Goal: Task Accomplishment & Management: Use online tool/utility

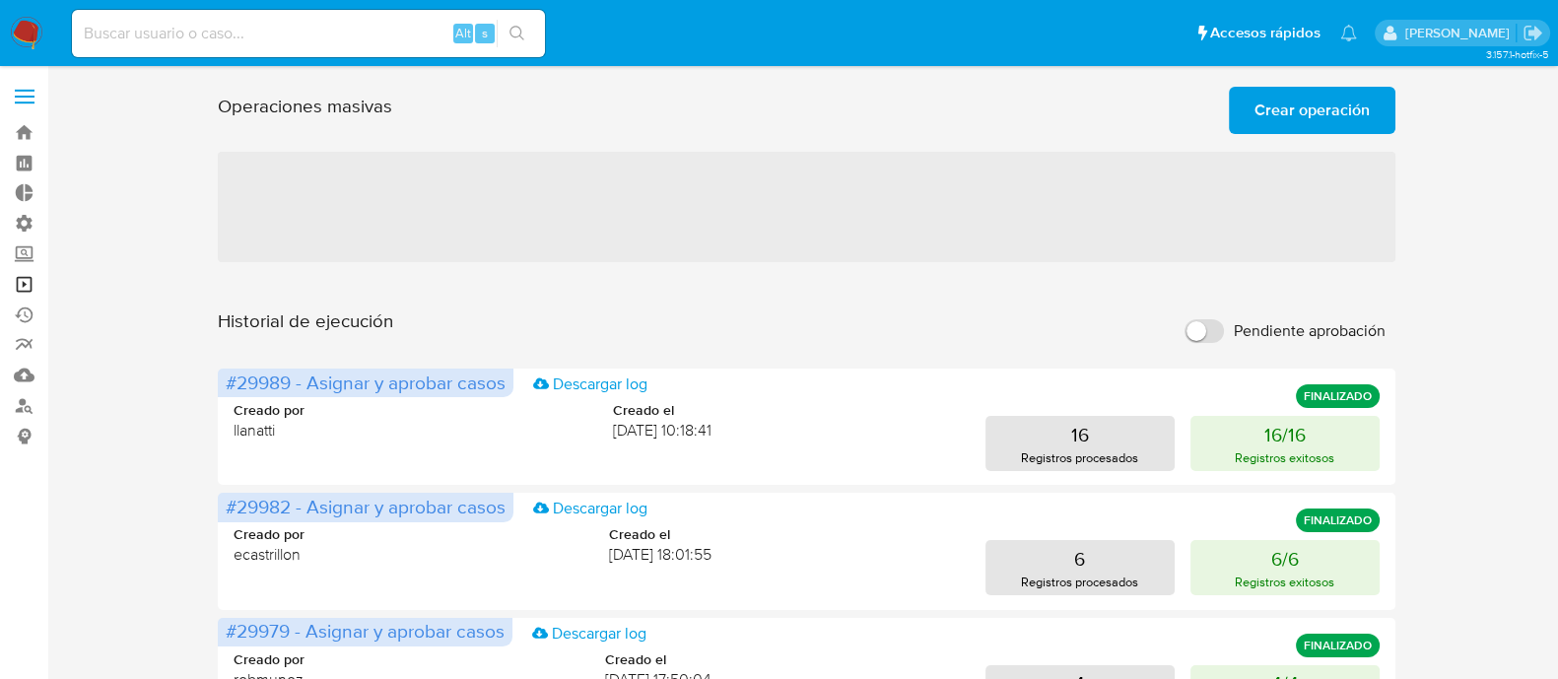
click at [26, 281] on link "Operaciones masivas" at bounding box center [117, 284] width 235 height 31
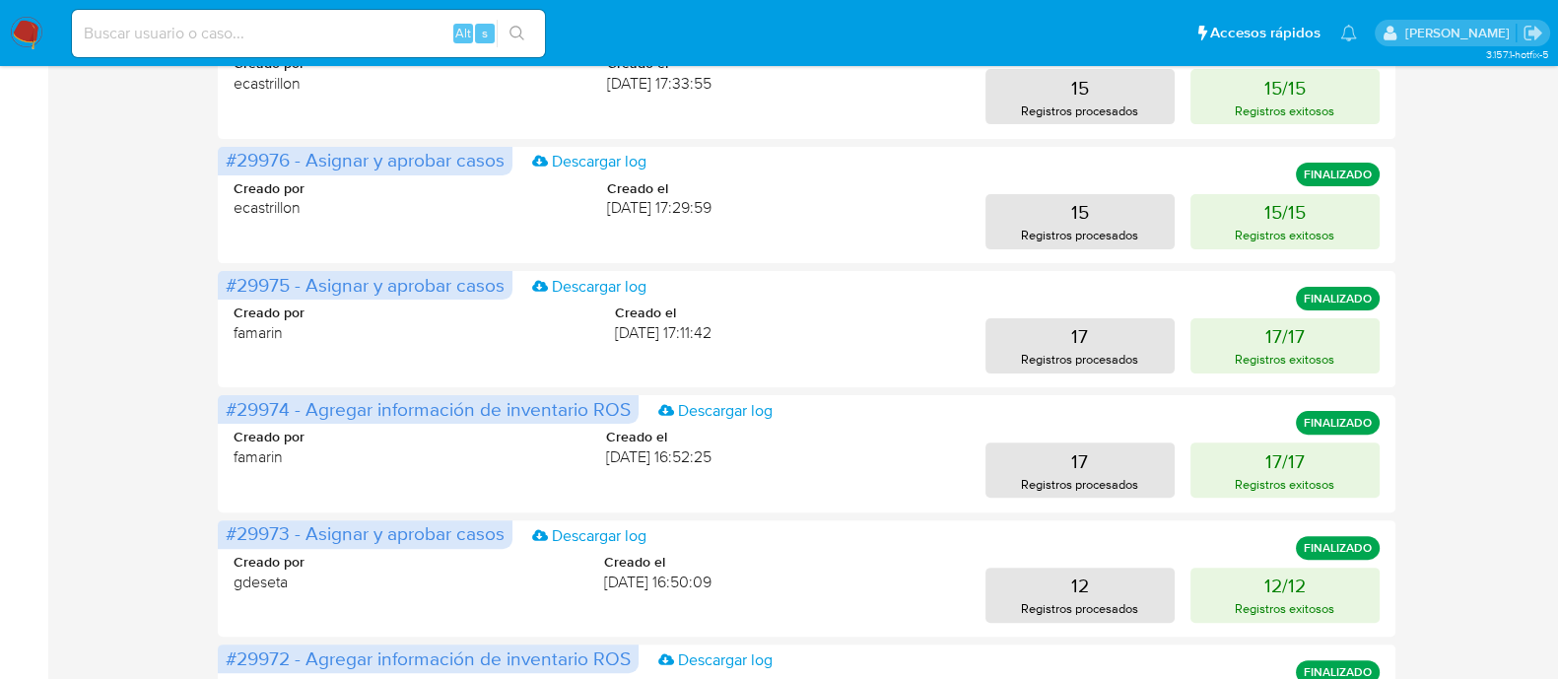
scroll to position [896, 0]
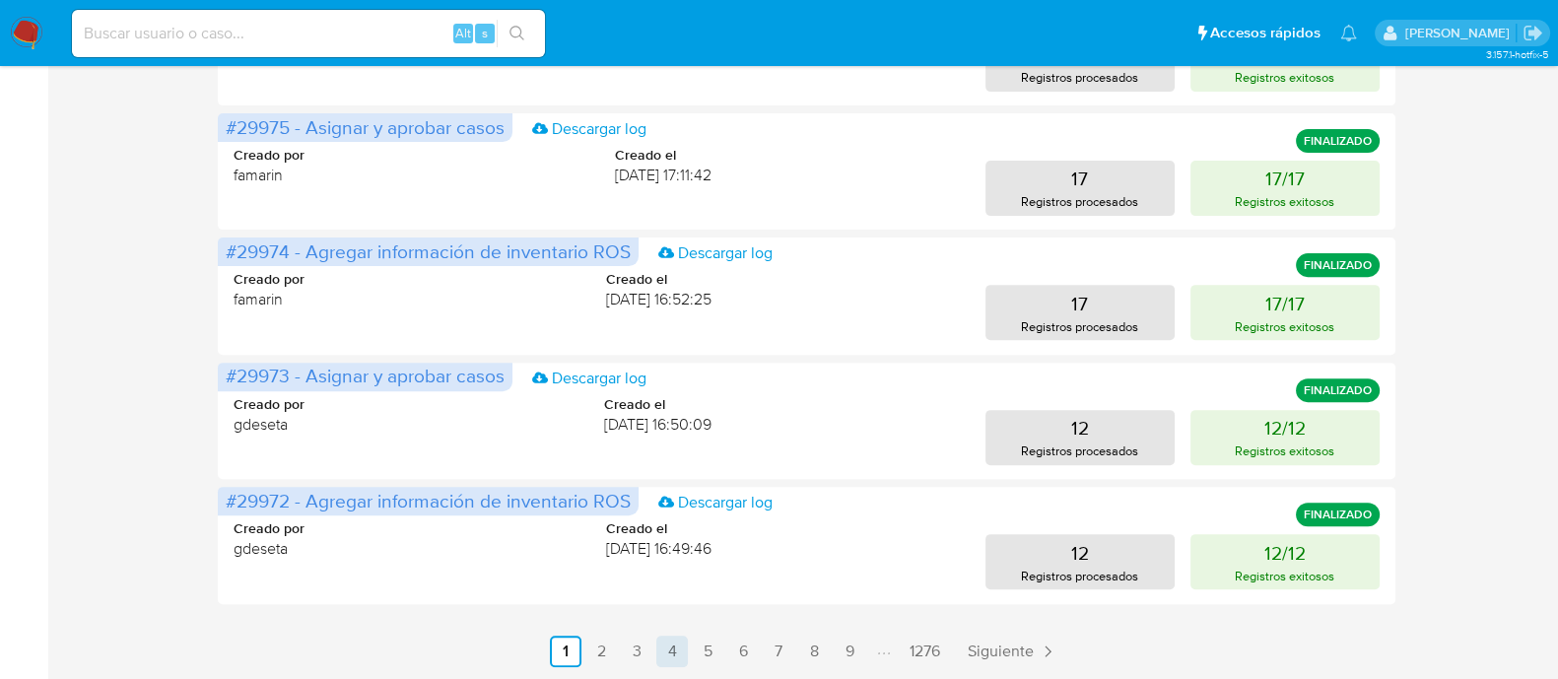
click at [672, 653] on link "4" at bounding box center [672, 652] width 32 height 32
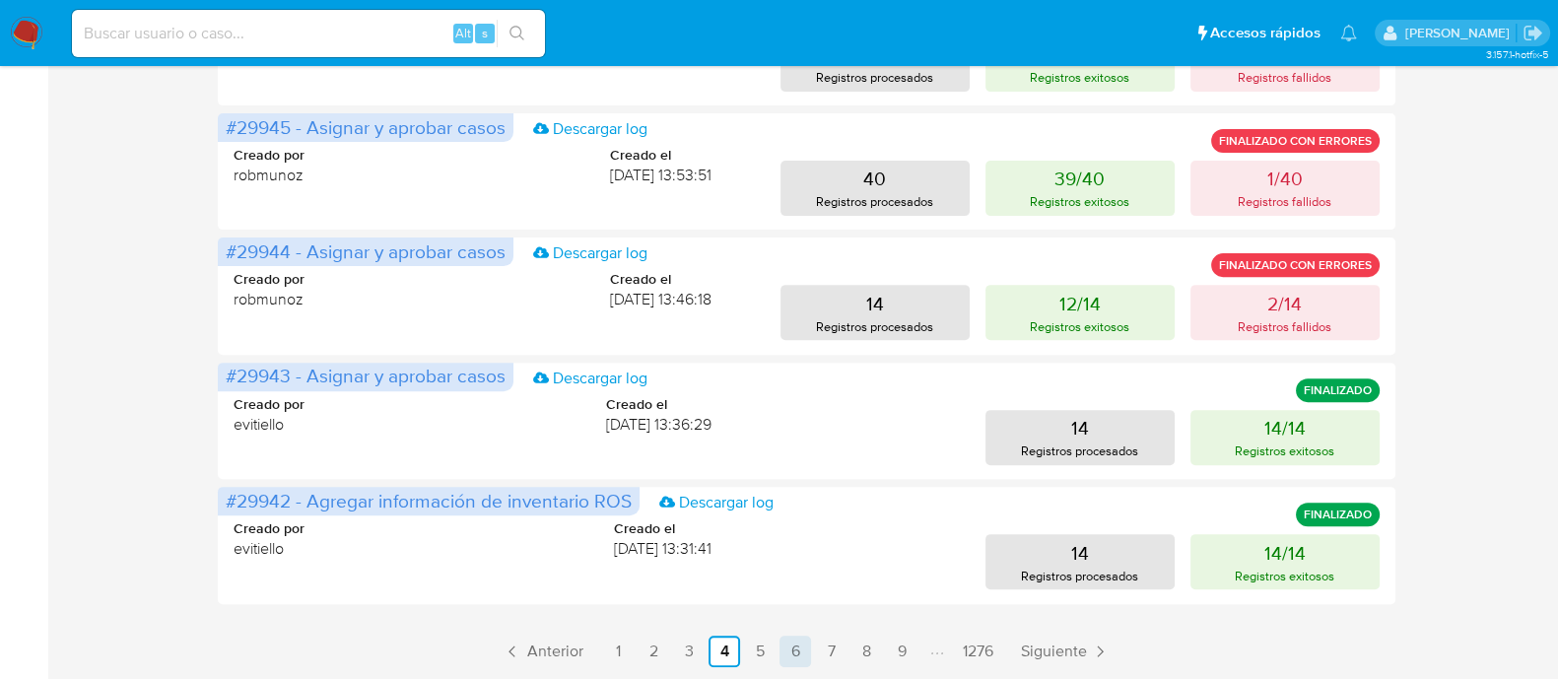
click at [787, 655] on link "6" at bounding box center [796, 652] width 32 height 32
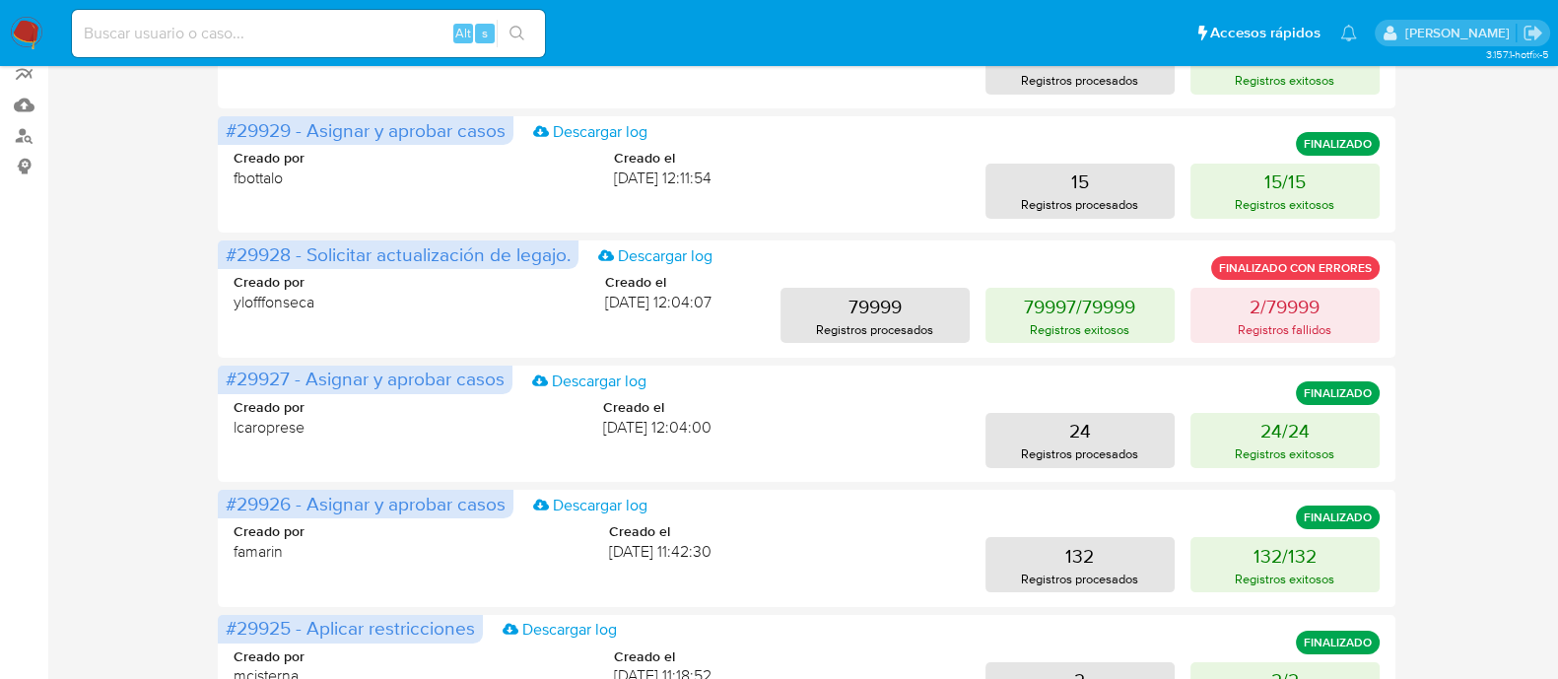
scroll to position [257, 0]
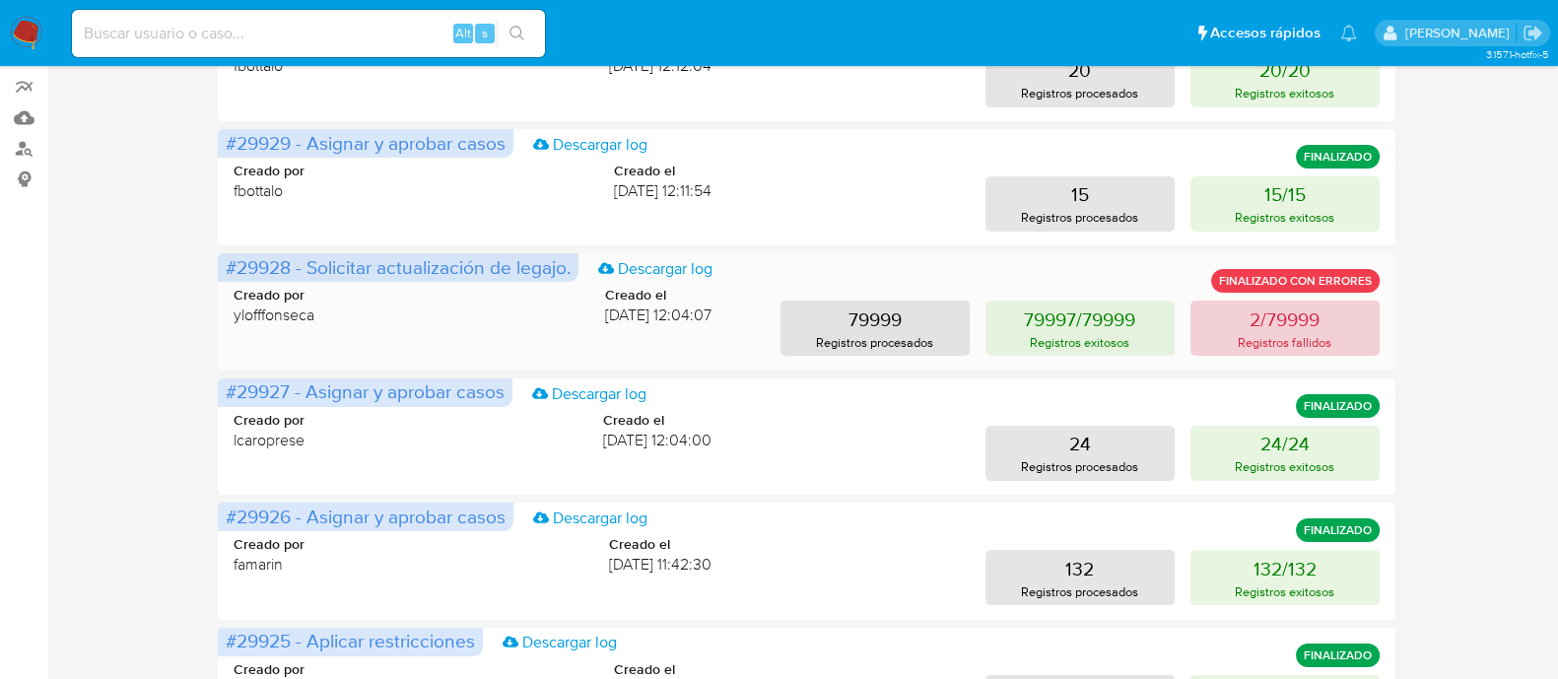
click at [1291, 327] on p "2/79999" at bounding box center [1285, 320] width 70 height 28
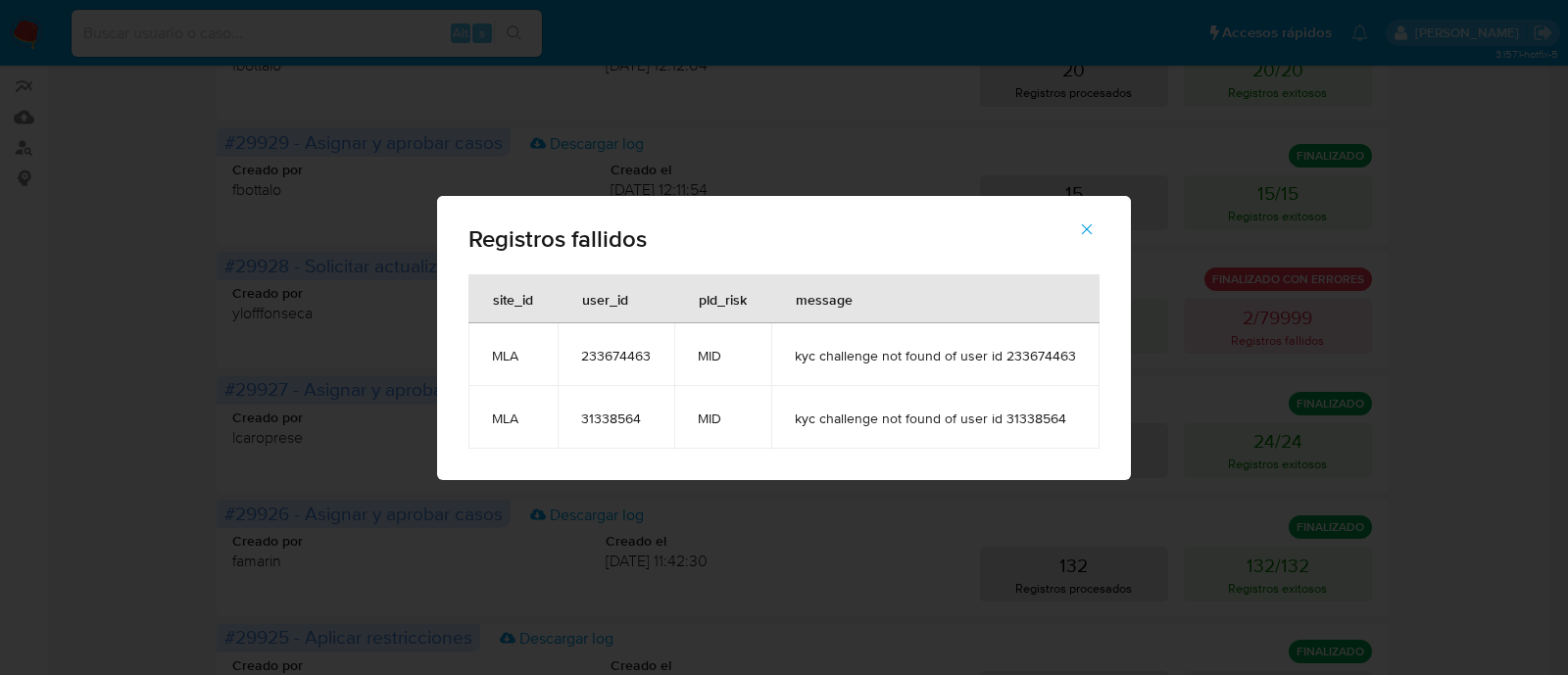
click at [1098, 231] on button "button" at bounding box center [1086, 229] width 69 height 47
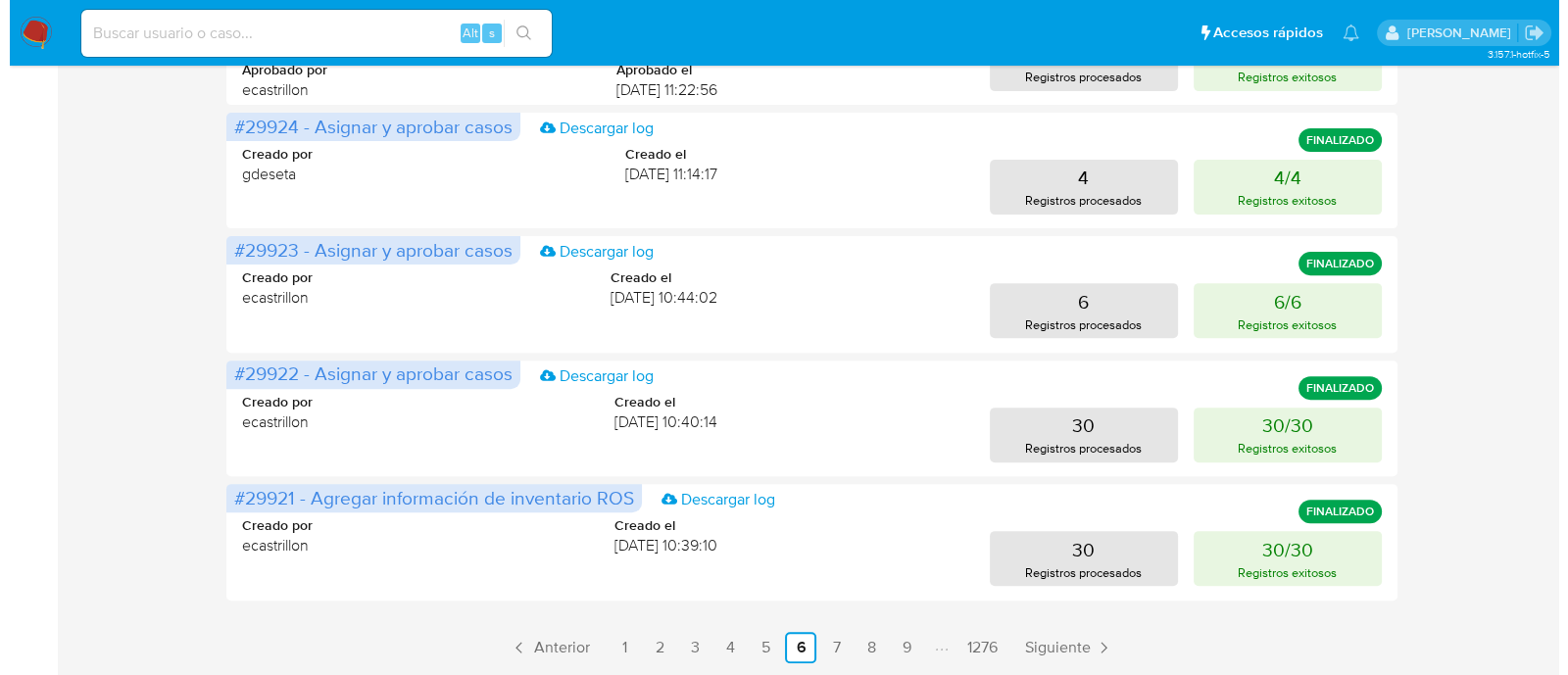
scroll to position [0, 0]
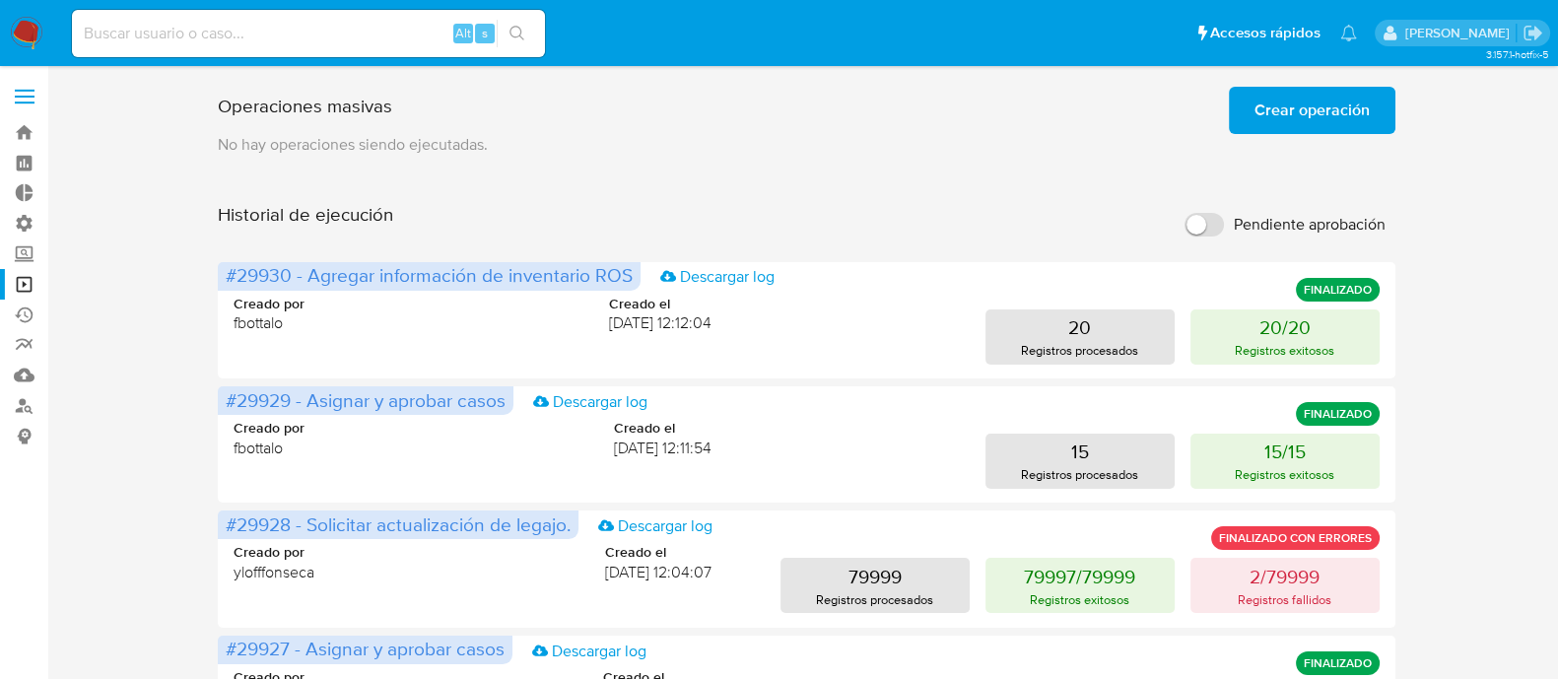
click at [1341, 135] on p "No hay operaciones siendo ejecutadas." at bounding box center [806, 145] width 1177 height 22
click at [1358, 126] on span "Crear operación" at bounding box center [1312, 110] width 115 height 43
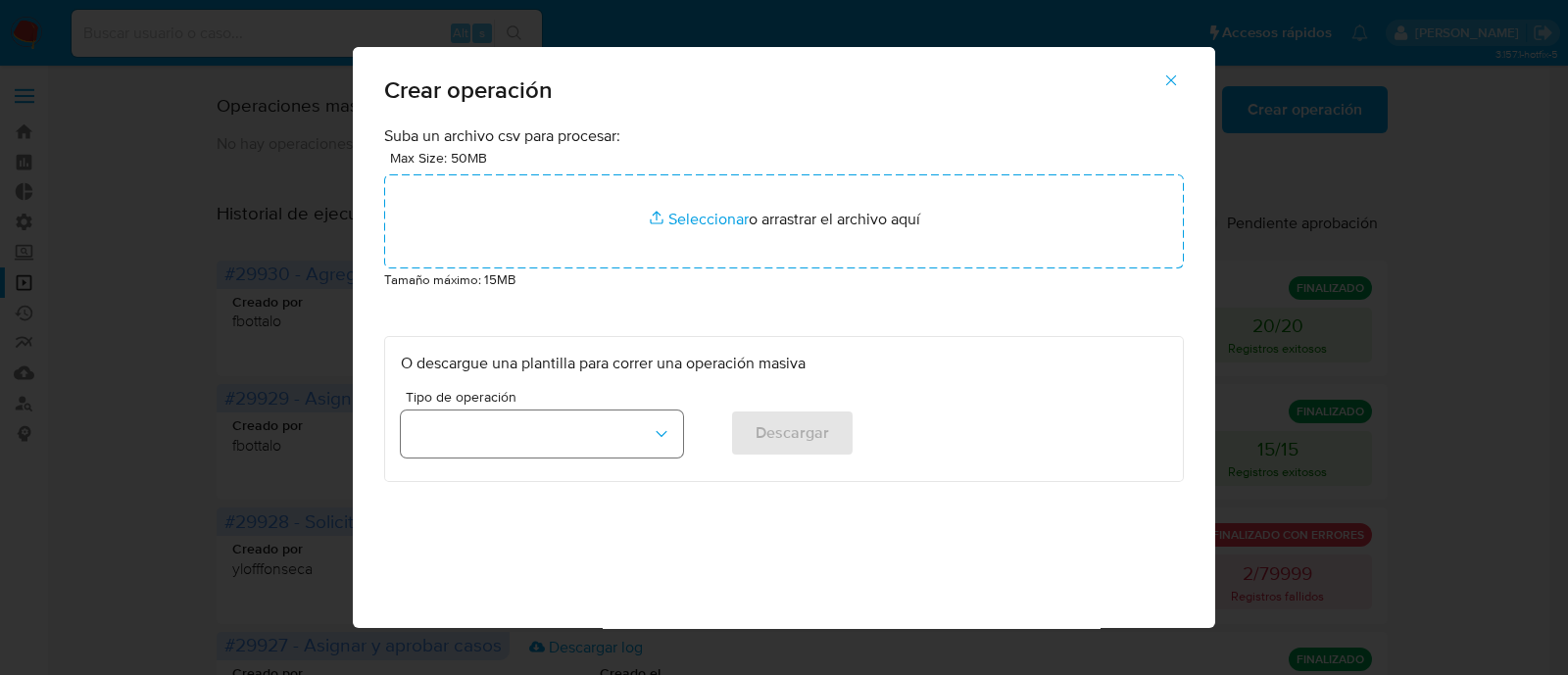
click at [582, 414] on button "button" at bounding box center [542, 433] width 282 height 47
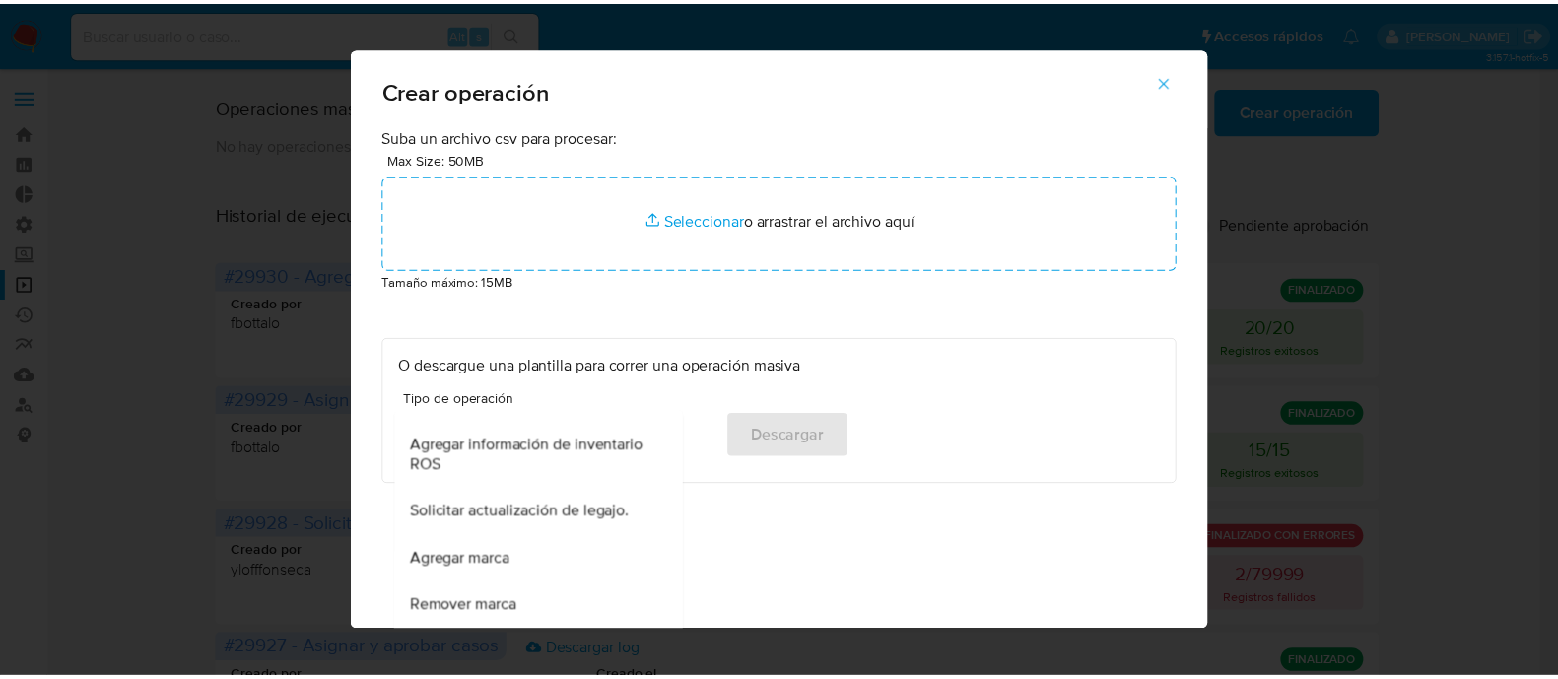
scroll to position [856, 0]
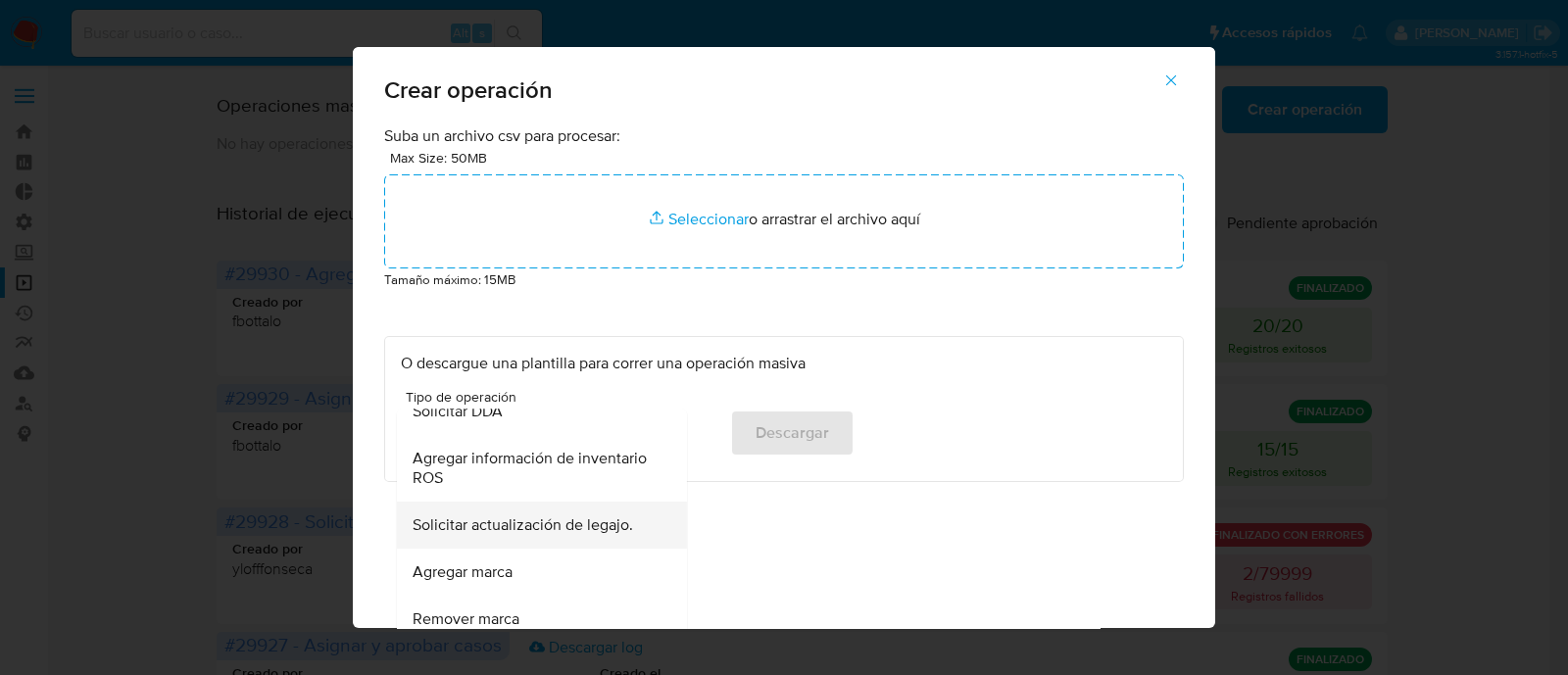
click at [603, 509] on div "Solicitar actualización de legajo." at bounding box center [536, 525] width 247 height 47
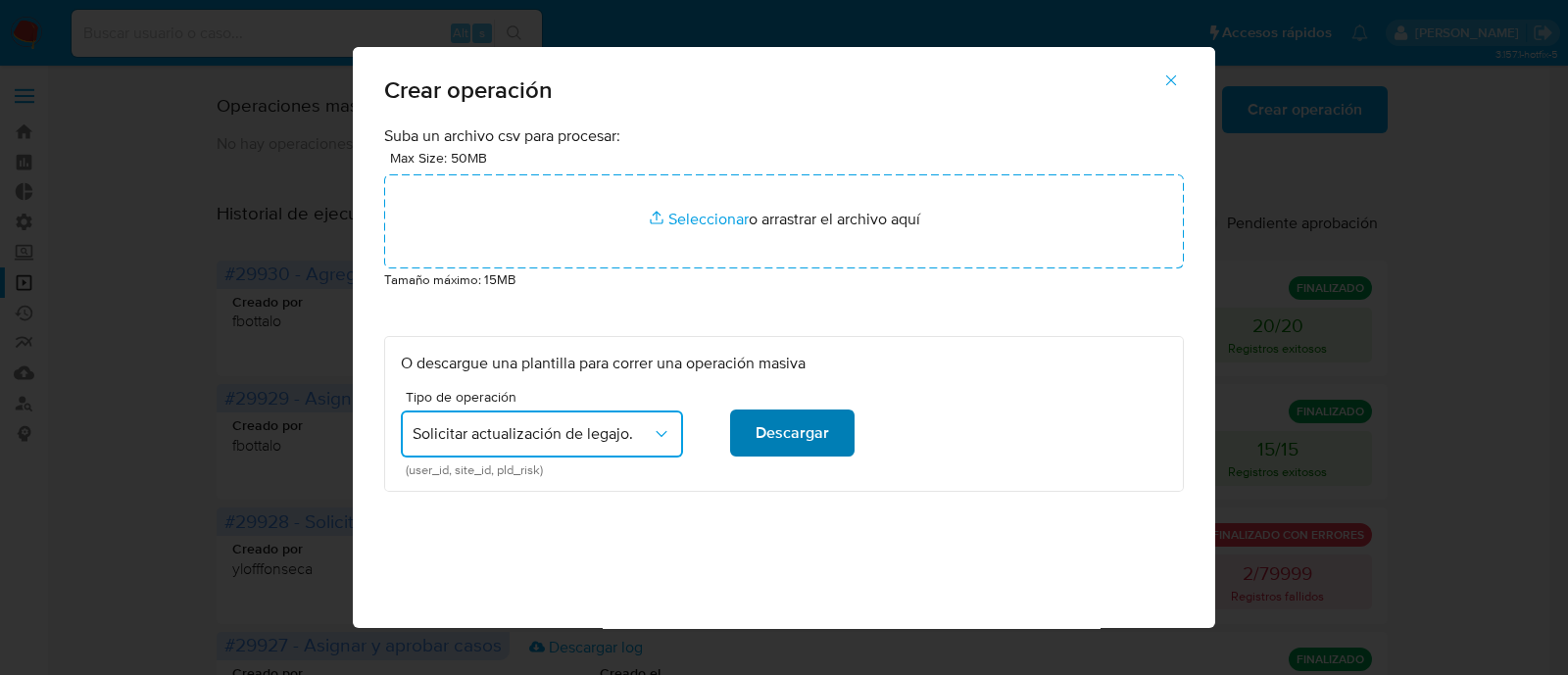
click at [817, 412] on span "Descargar" at bounding box center [792, 432] width 74 height 43
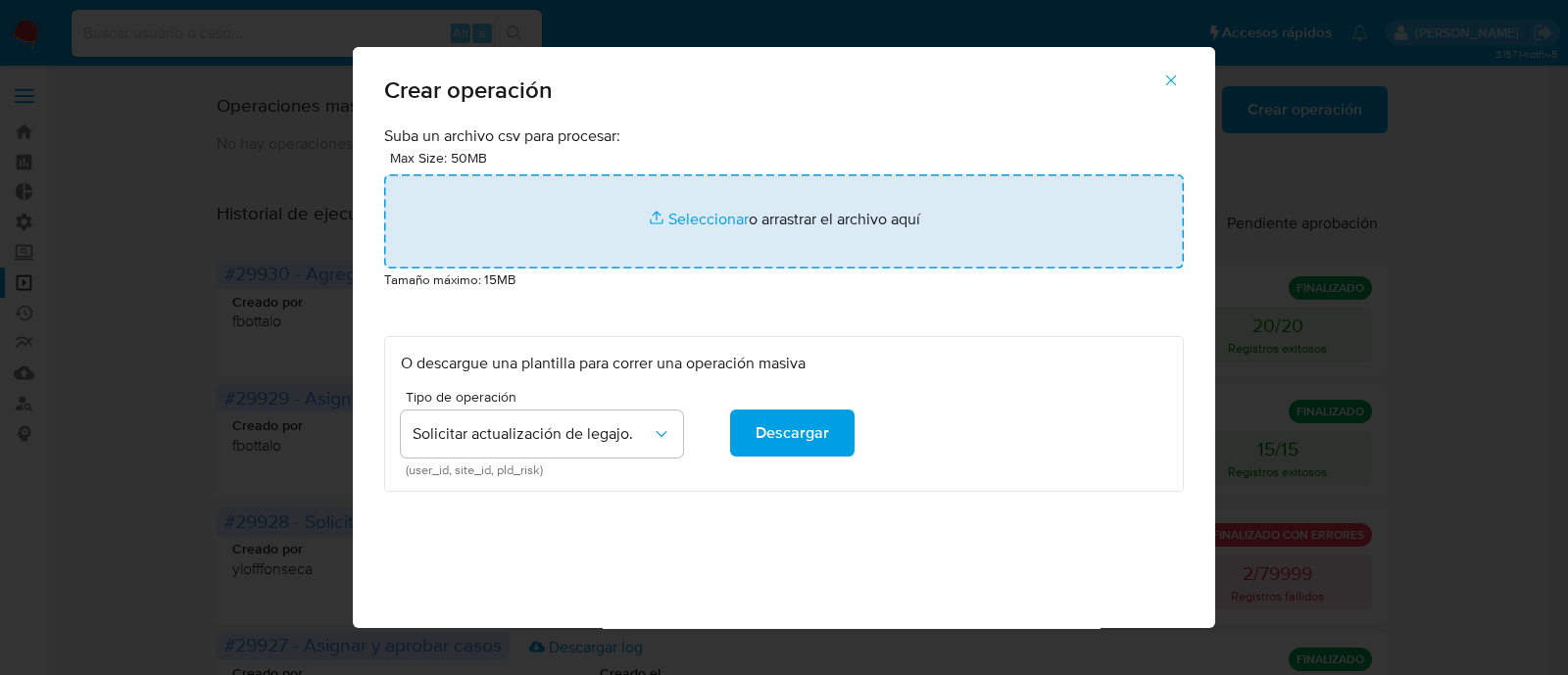
click at [730, 218] on input "file" at bounding box center [784, 221] width 799 height 94
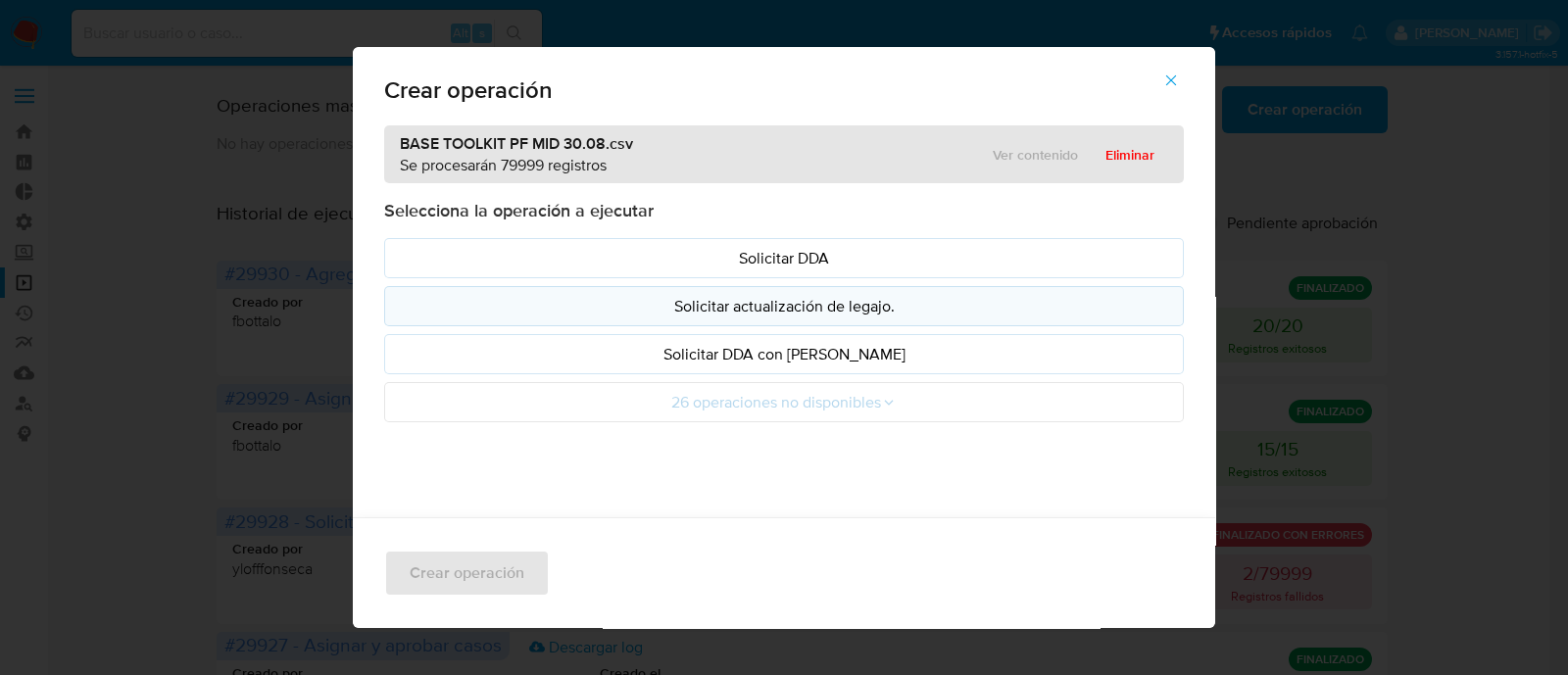
click at [1084, 306] on p "Solicitar actualización de legajo." at bounding box center [784, 306] width 767 height 23
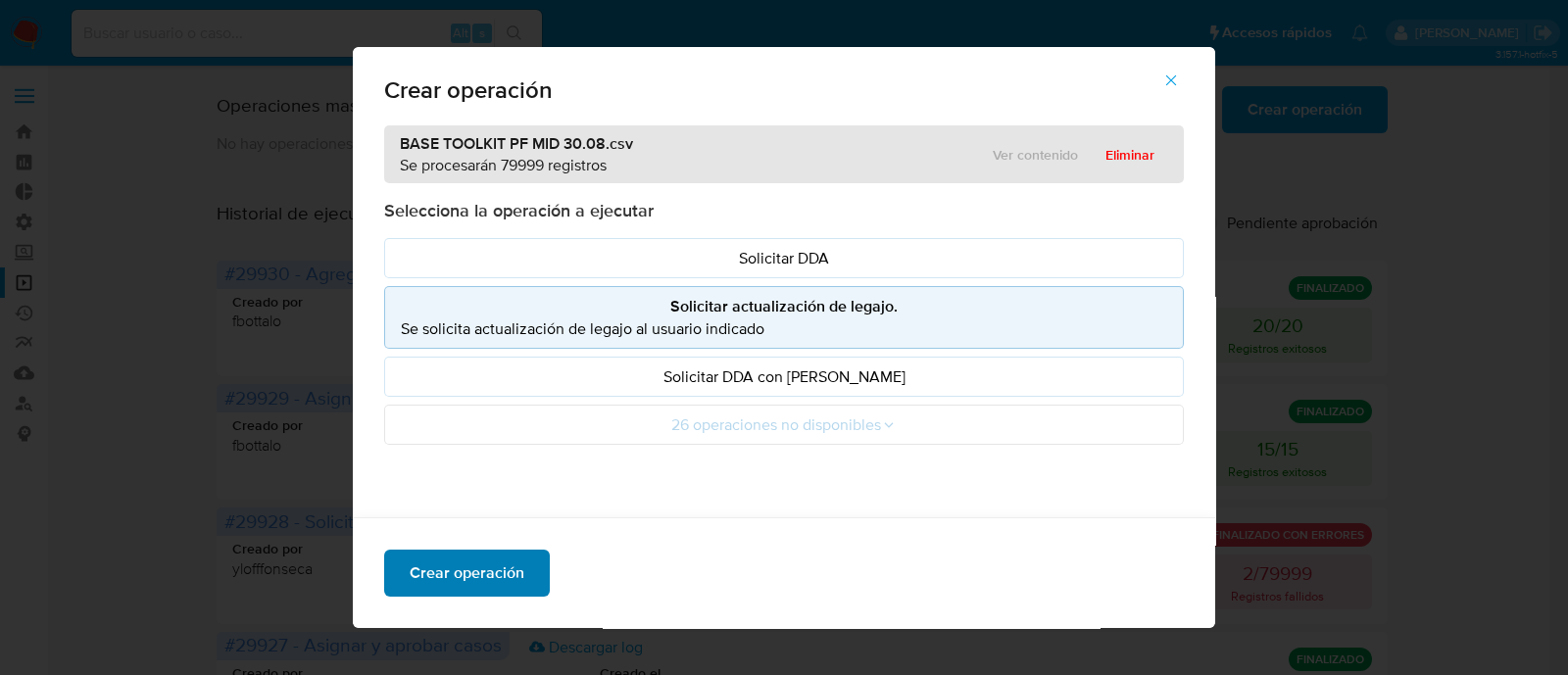
click at [491, 590] on span "Crear operación" at bounding box center [466, 573] width 114 height 43
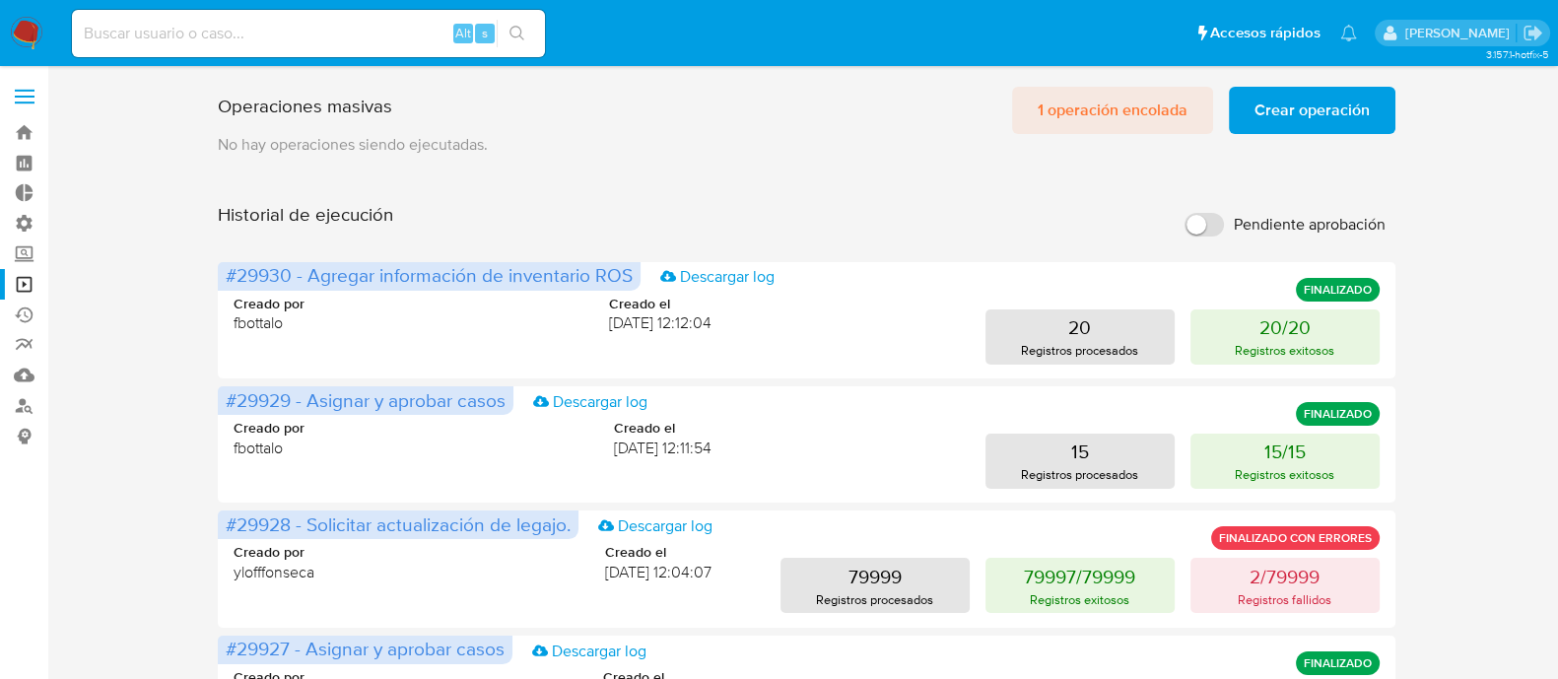
click at [1133, 90] on span "1 operación encolada" at bounding box center [1113, 110] width 150 height 43
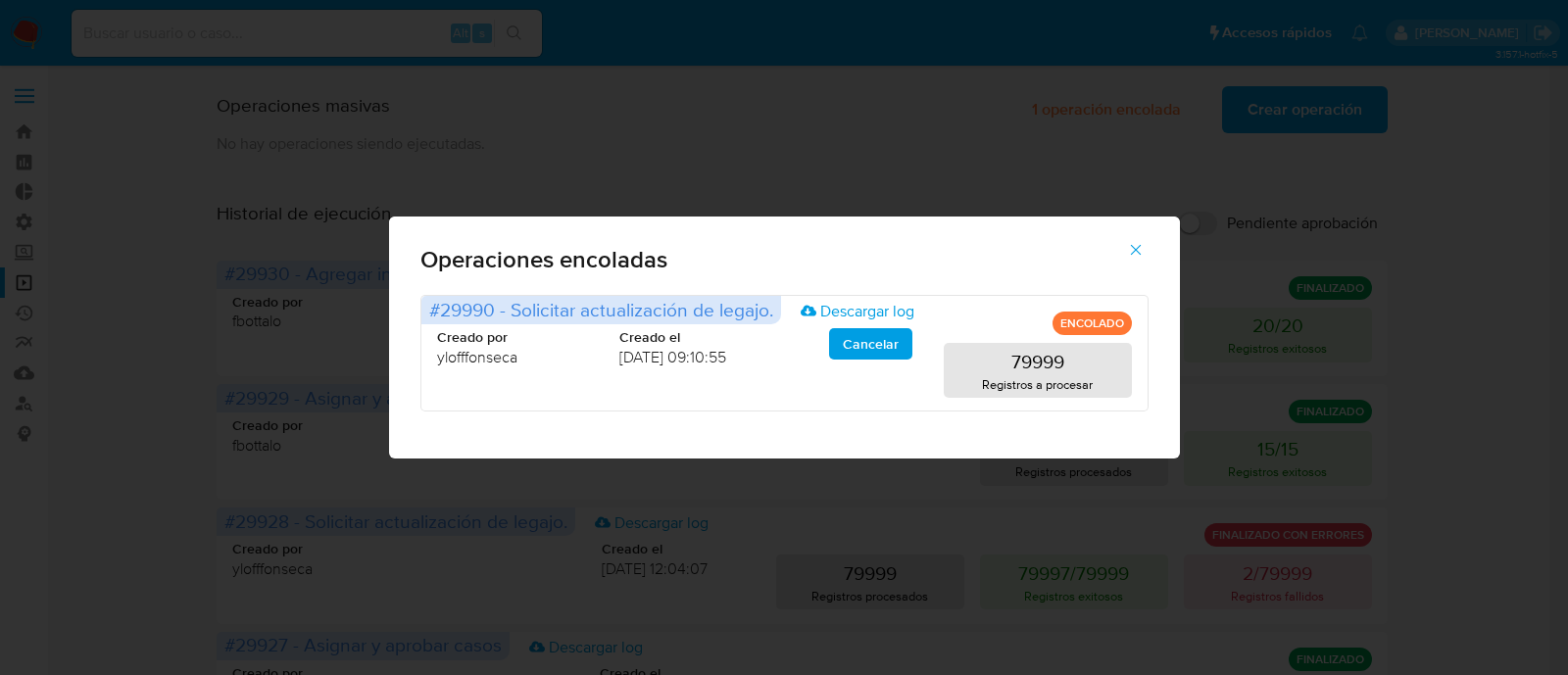
click at [1137, 252] on icon "button" at bounding box center [1135, 250] width 18 height 18
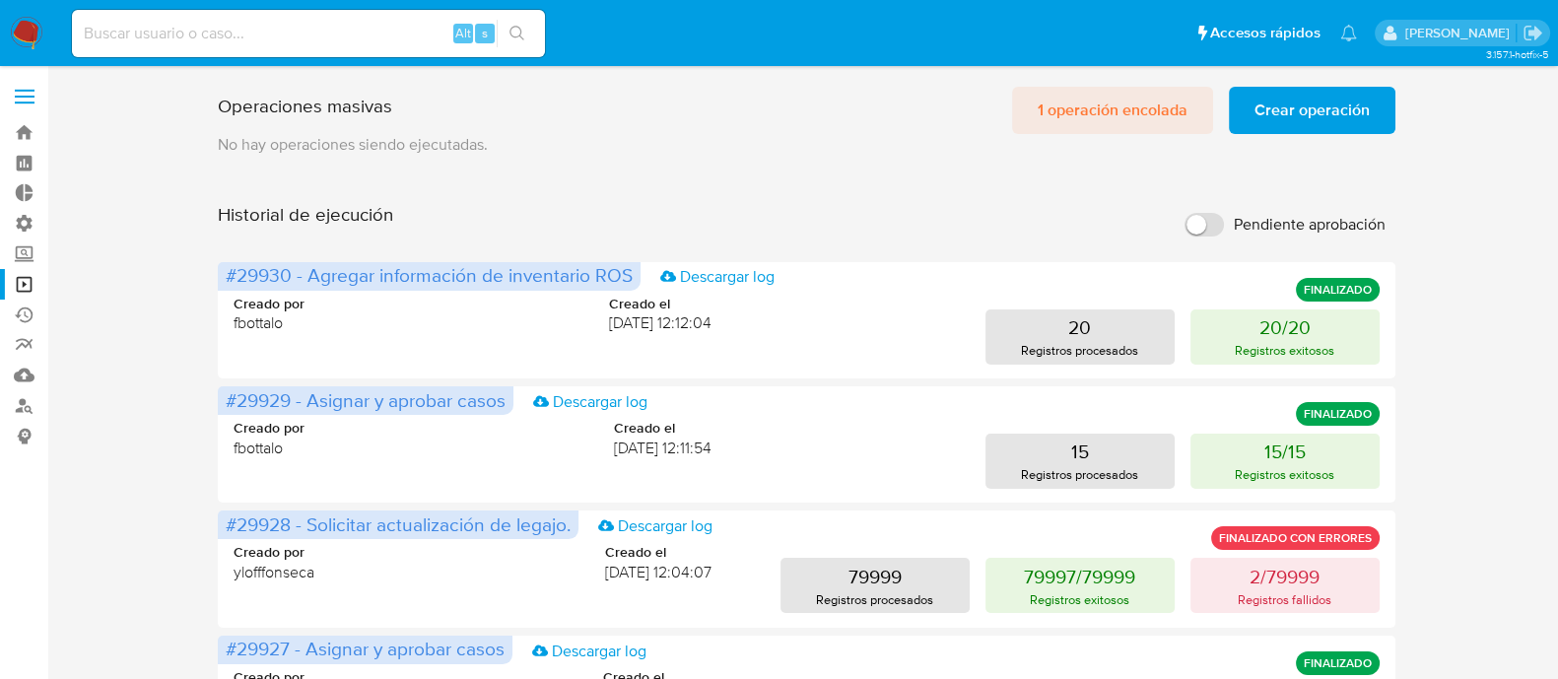
click at [1138, 100] on span "1 operación encolada" at bounding box center [1113, 110] width 150 height 43
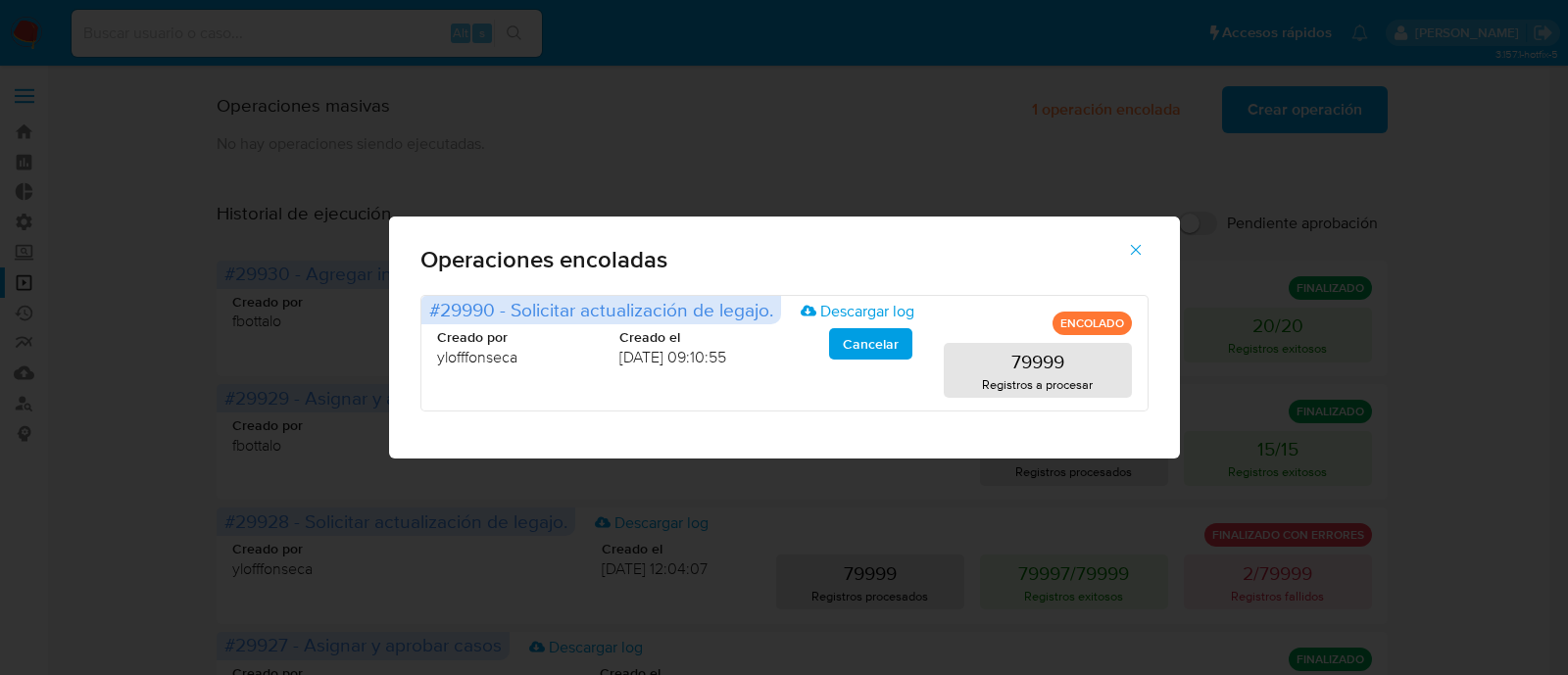
click at [1143, 238] on span "button" at bounding box center [1135, 250] width 18 height 43
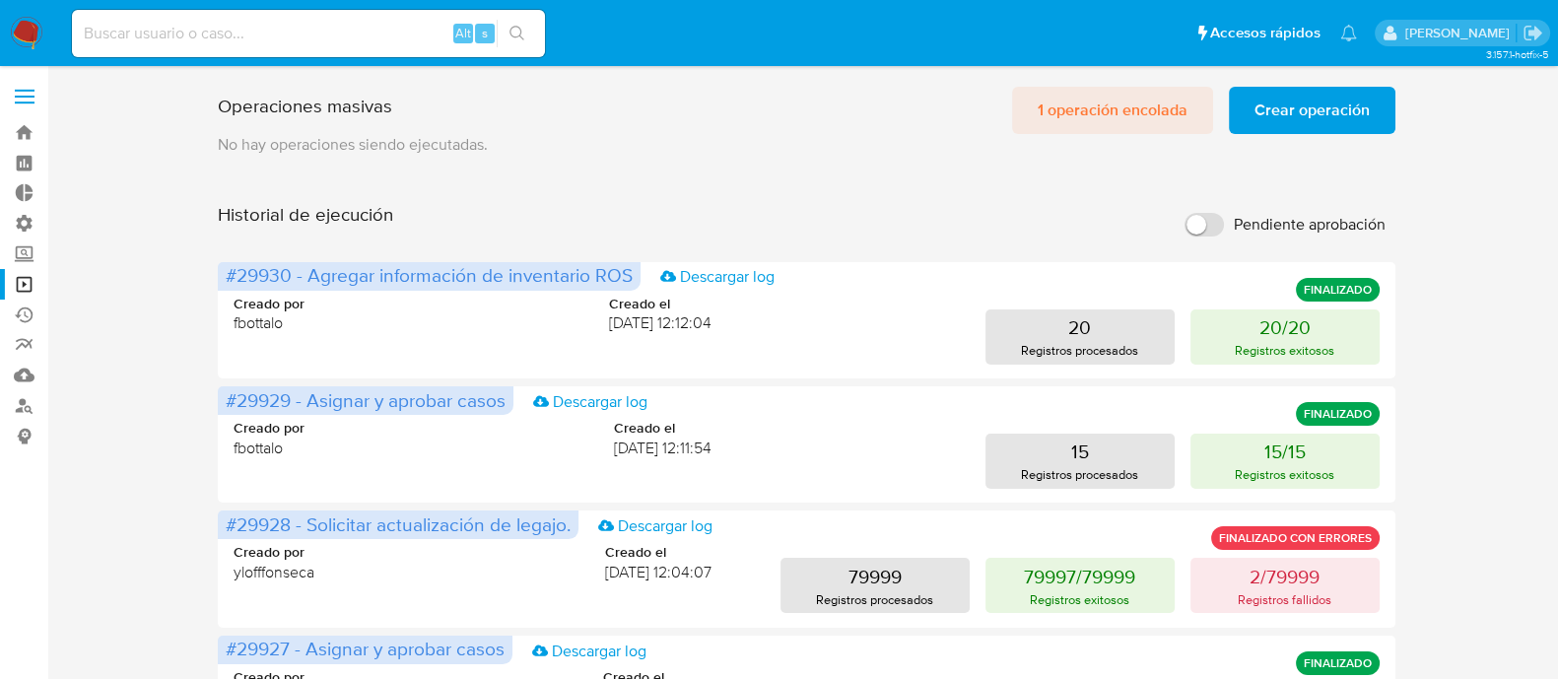
click at [1085, 115] on span "1 operación encolada" at bounding box center [1113, 110] width 150 height 43
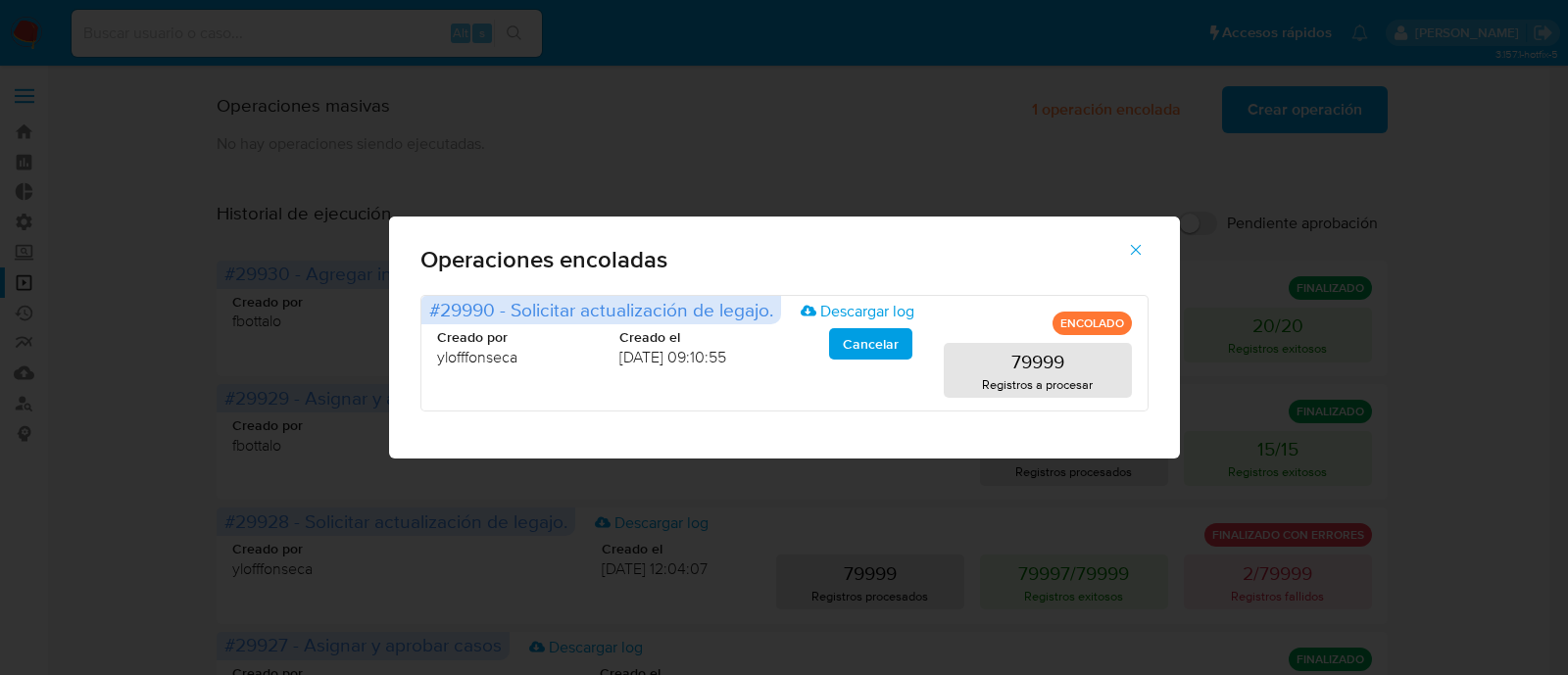
click at [1141, 247] on icon "button" at bounding box center [1135, 250] width 18 height 18
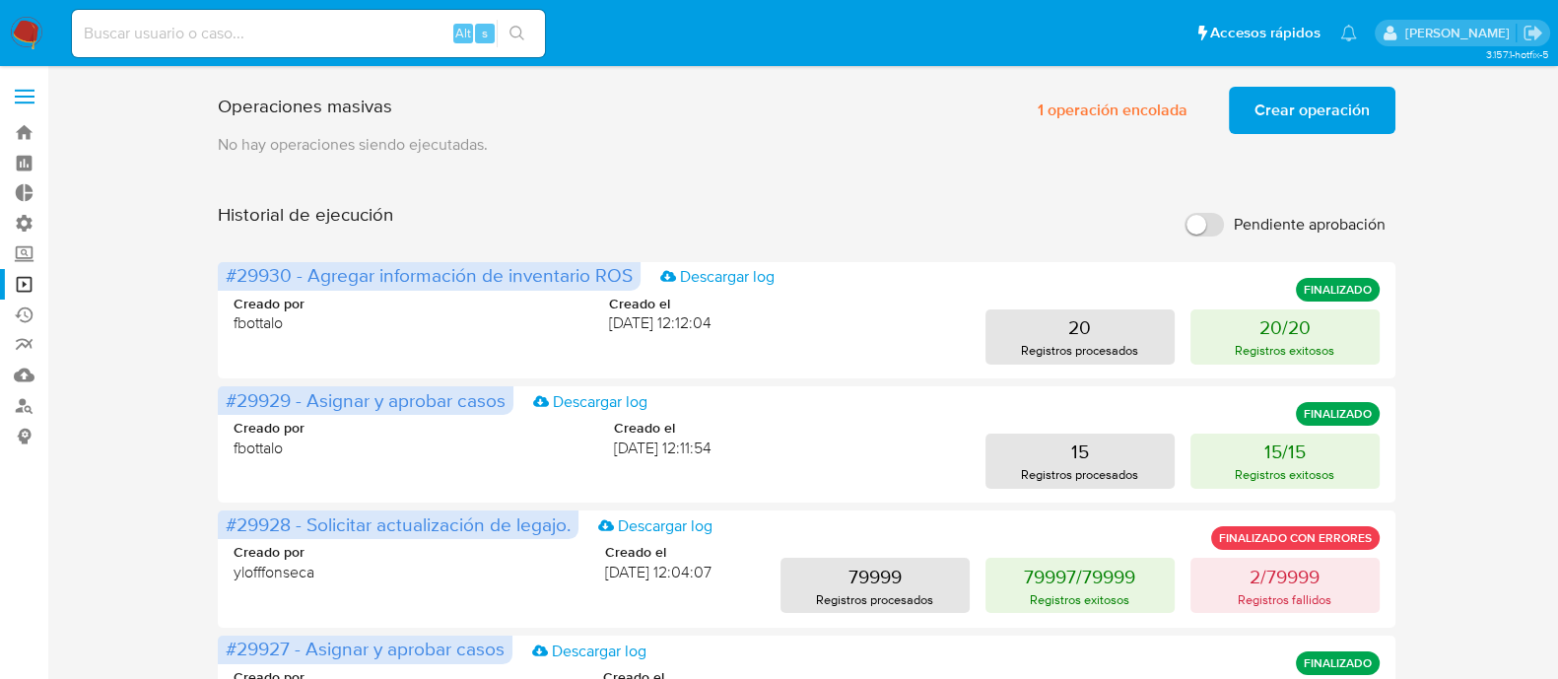
click at [154, 33] on input at bounding box center [308, 34] width 473 height 26
click at [25, 405] on link "Buscador de personas" at bounding box center [117, 405] width 235 height 31
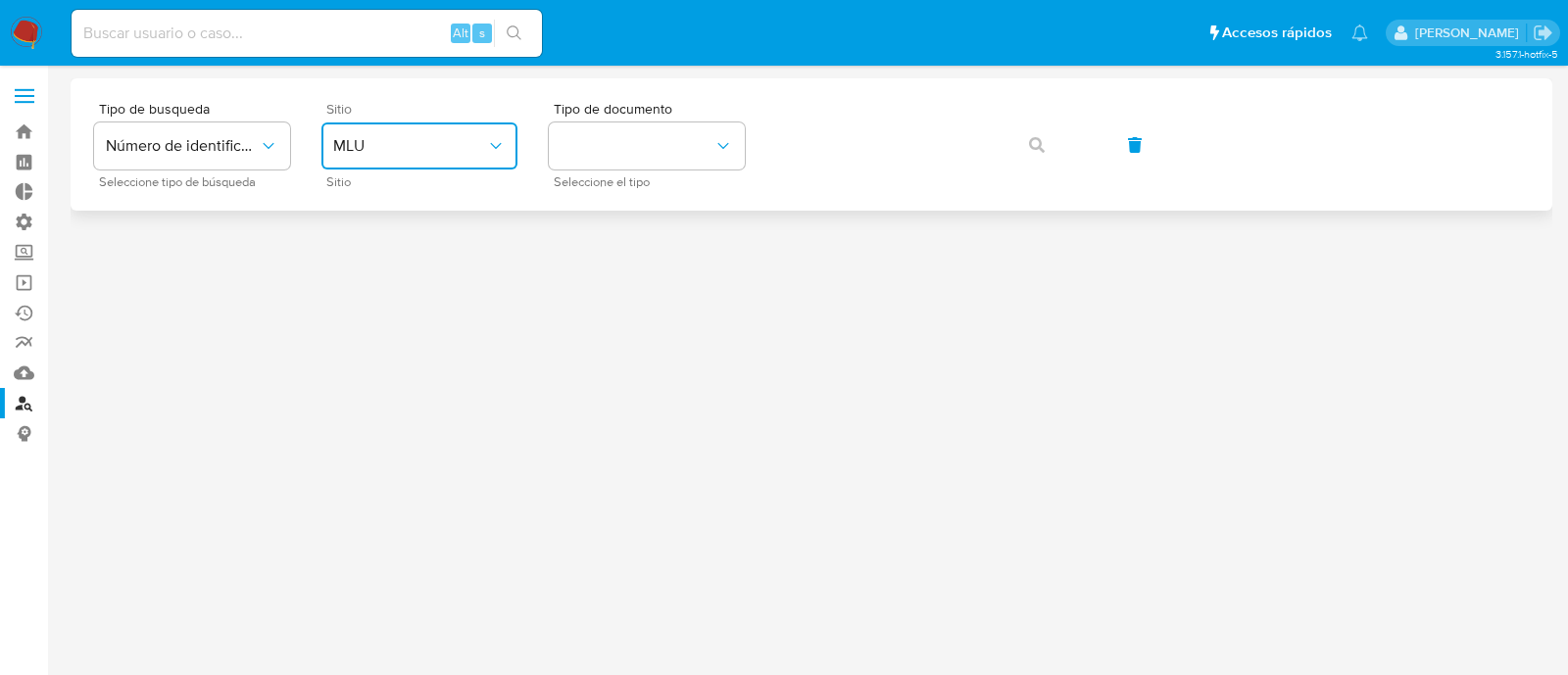
click at [407, 137] on span "MLU" at bounding box center [410, 146] width 153 height 20
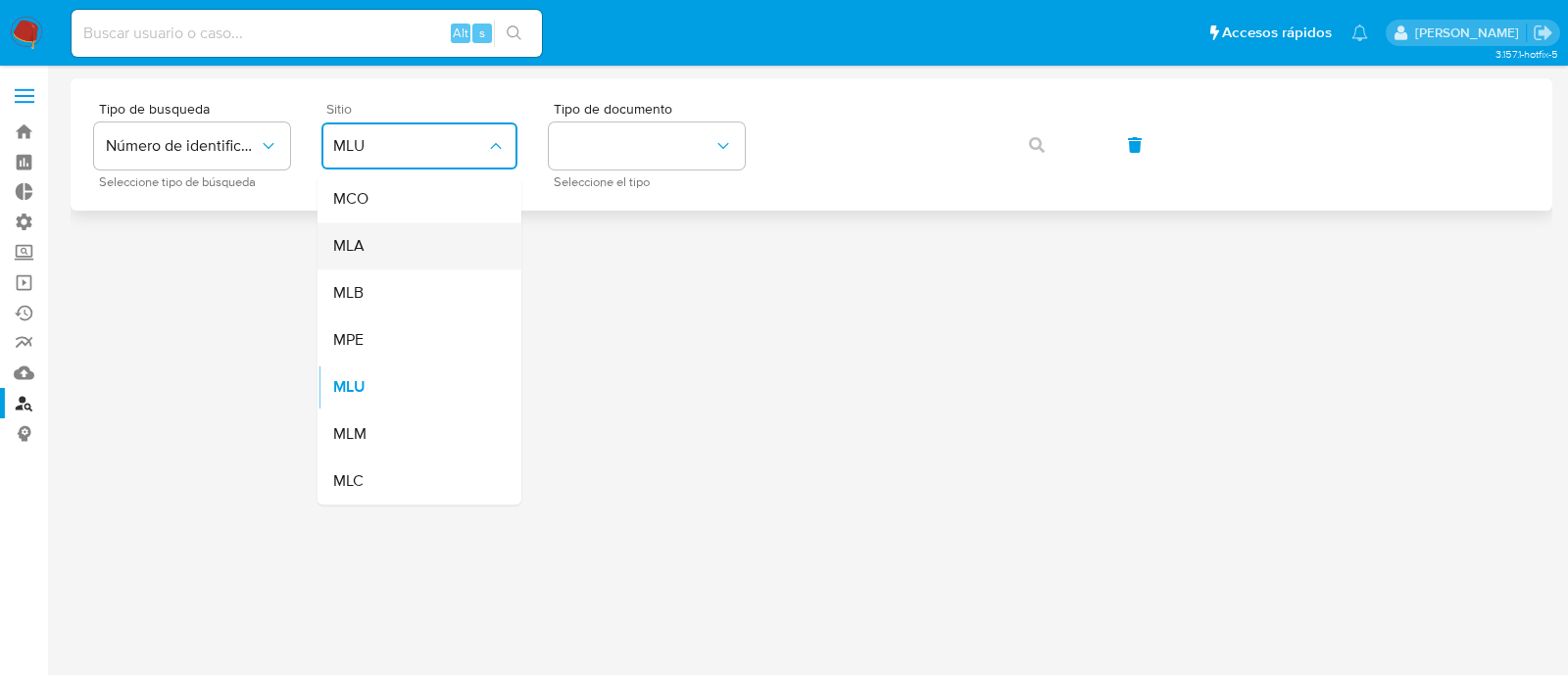
click at [375, 253] on div "MLA" at bounding box center [414, 246] width 161 height 47
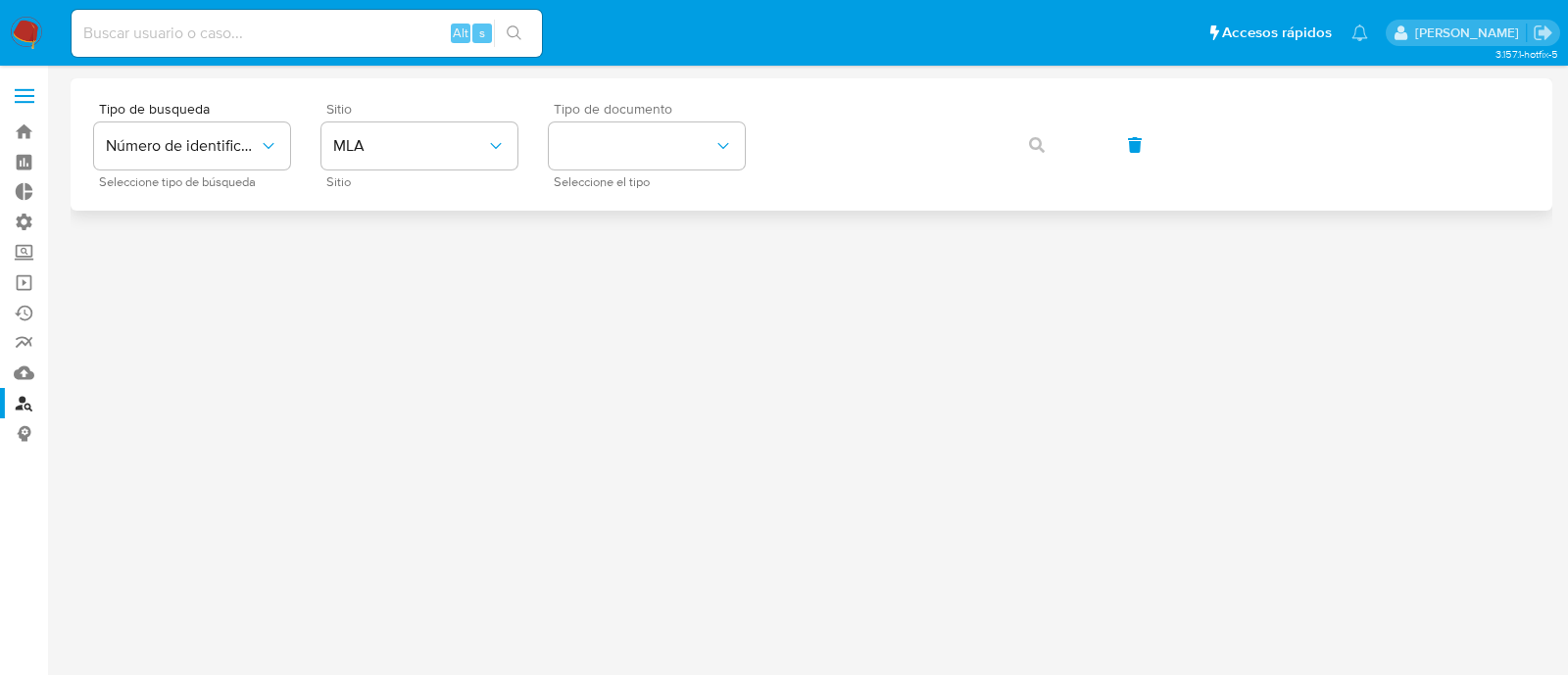
click at [640, 120] on div "Tipo de documento Seleccione el tipo" at bounding box center [646, 144] width 196 height 85
click at [652, 154] on button "identificationType" at bounding box center [646, 145] width 196 height 47
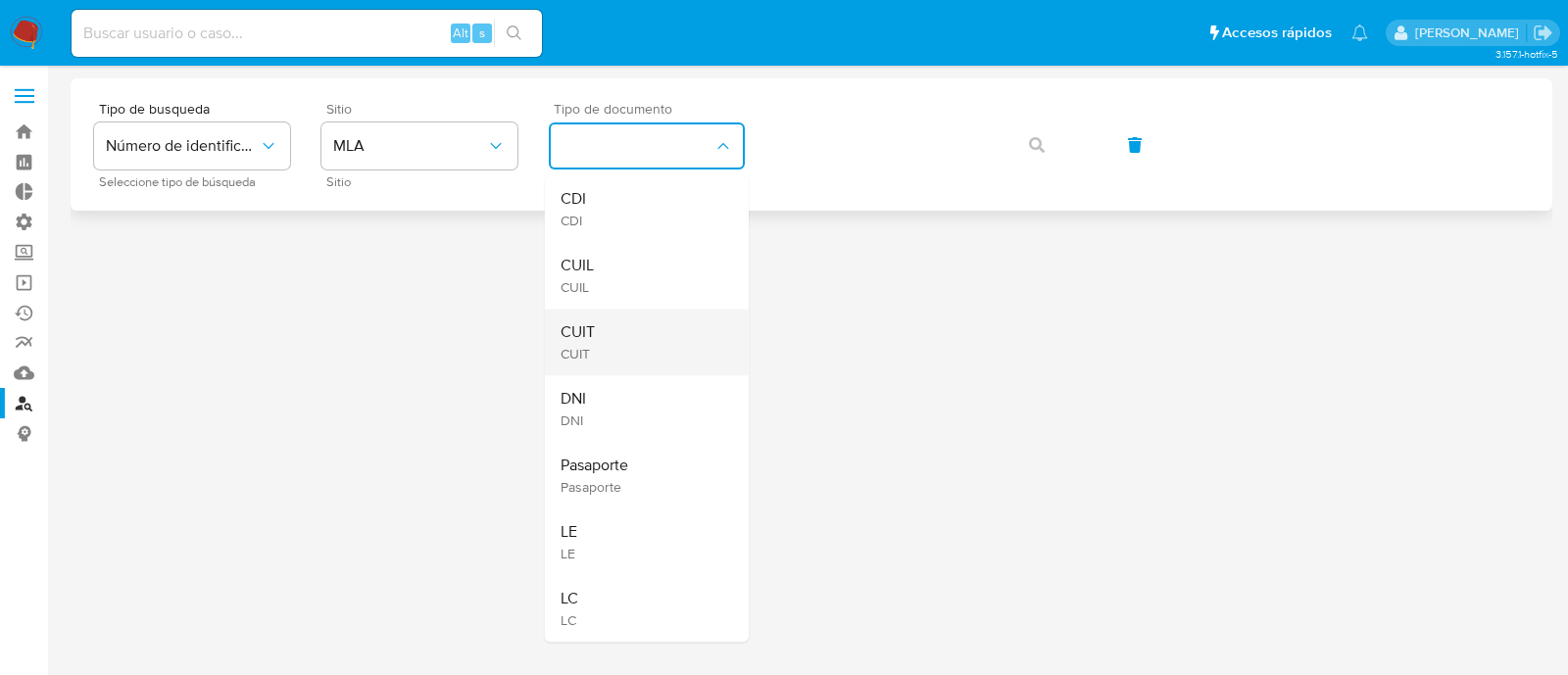
click at [642, 331] on div "CUIT CUIT" at bounding box center [641, 341] width 161 height 67
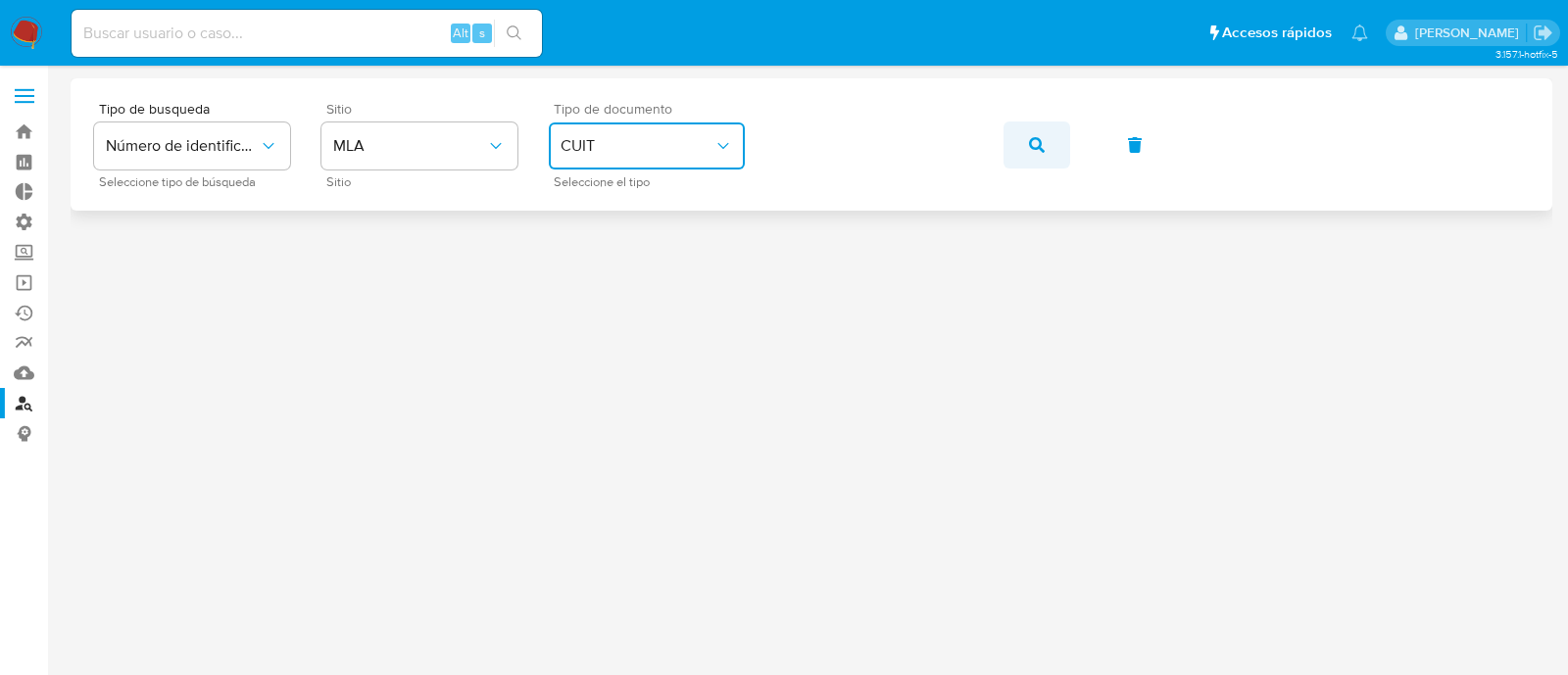
click at [1016, 151] on button "button" at bounding box center [1036, 144] width 67 height 47
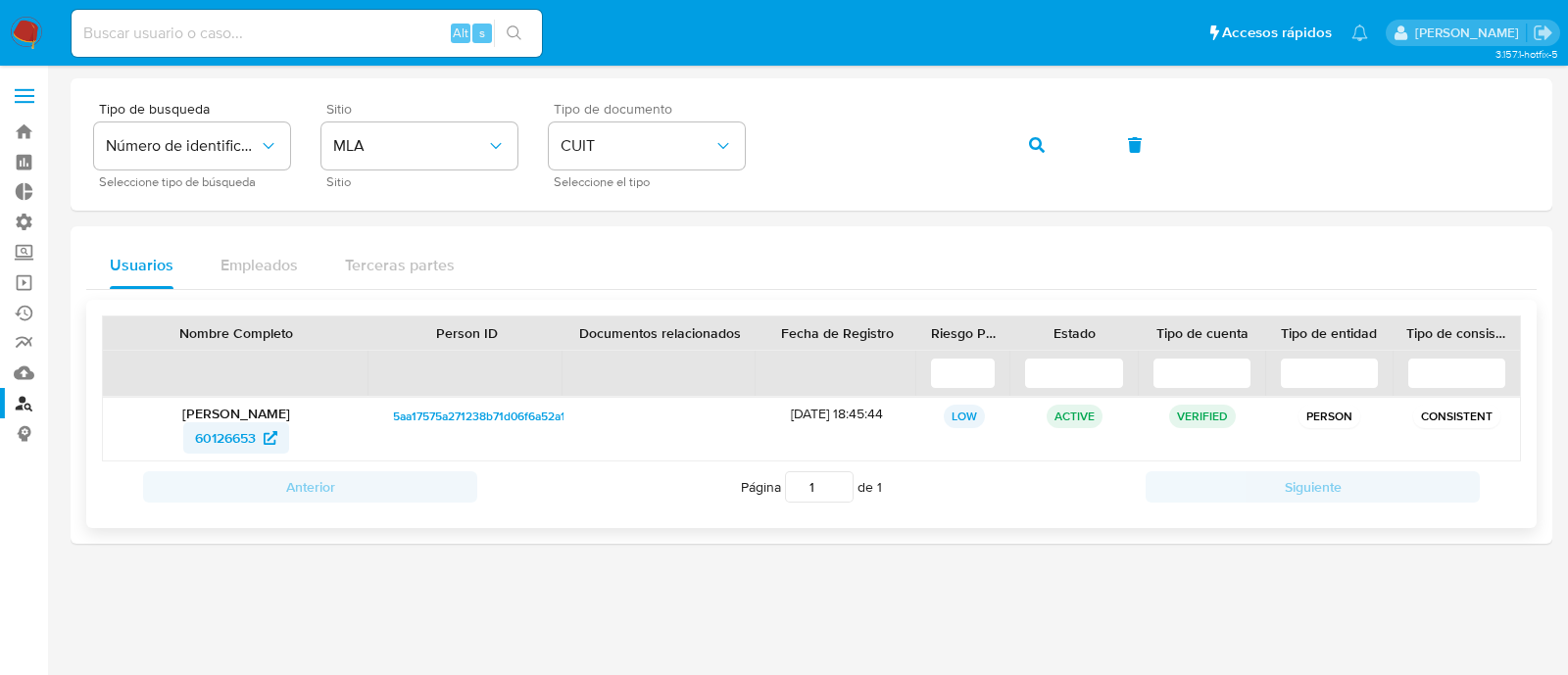
click at [206, 439] on span "60126653" at bounding box center [225, 438] width 61 height 32
click at [33, 285] on link "Operaciones masivas" at bounding box center [116, 282] width 234 height 31
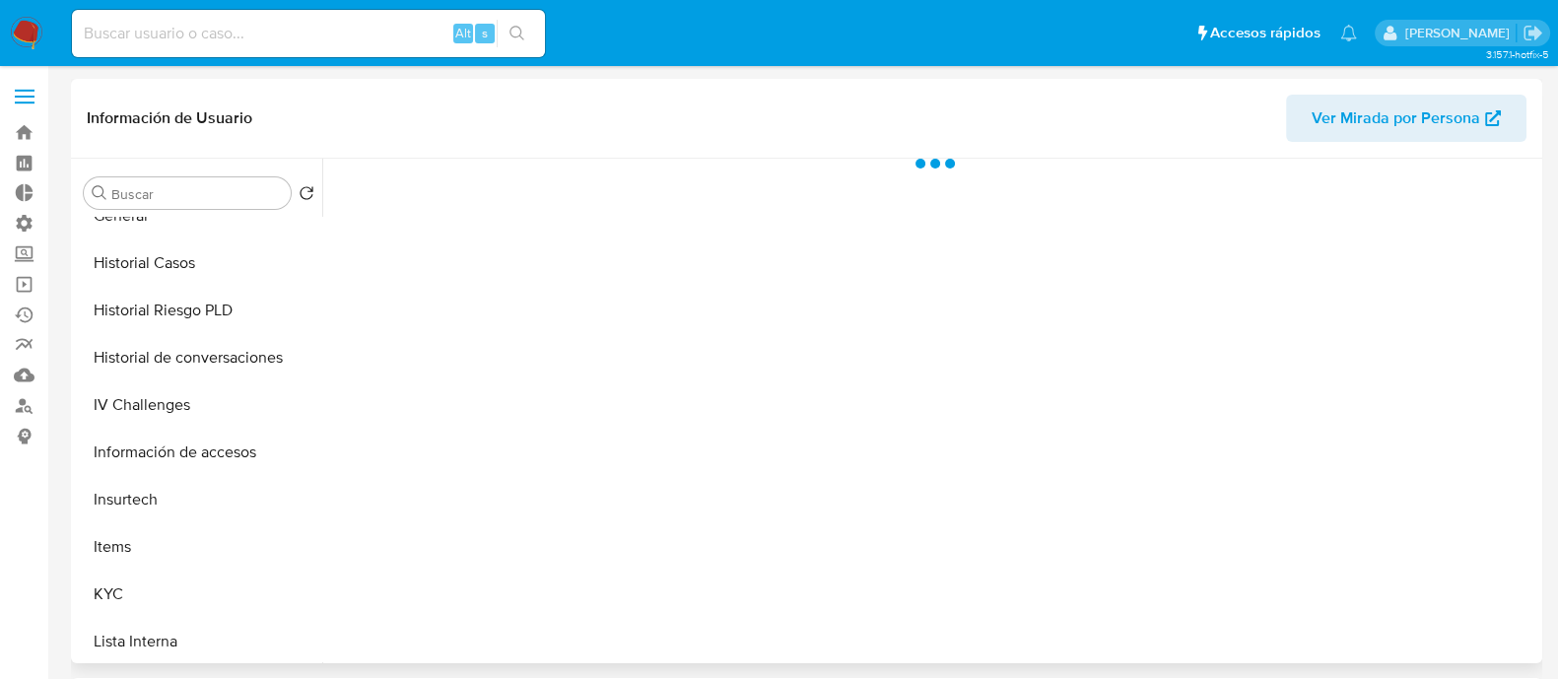
scroll to position [702, 0]
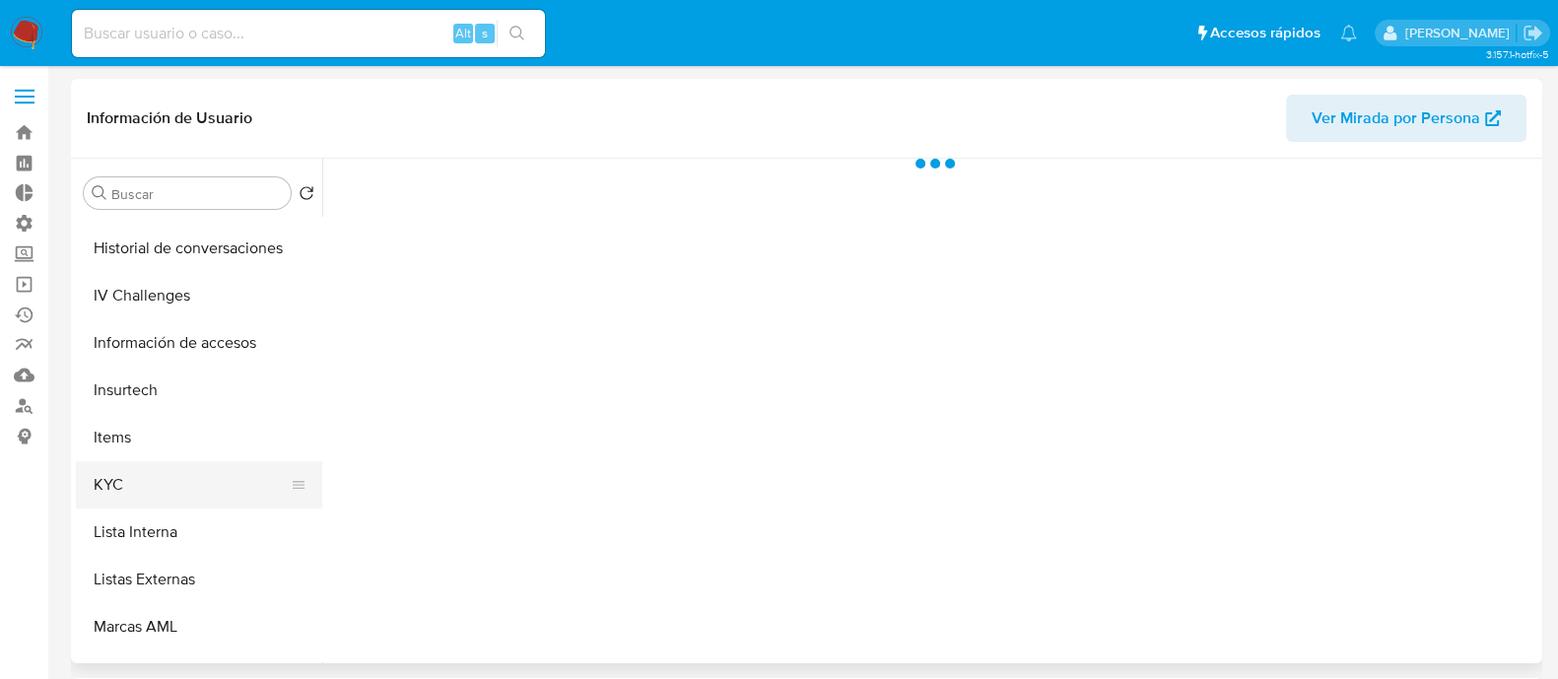
click at [246, 492] on button "KYC" at bounding box center [191, 484] width 231 height 47
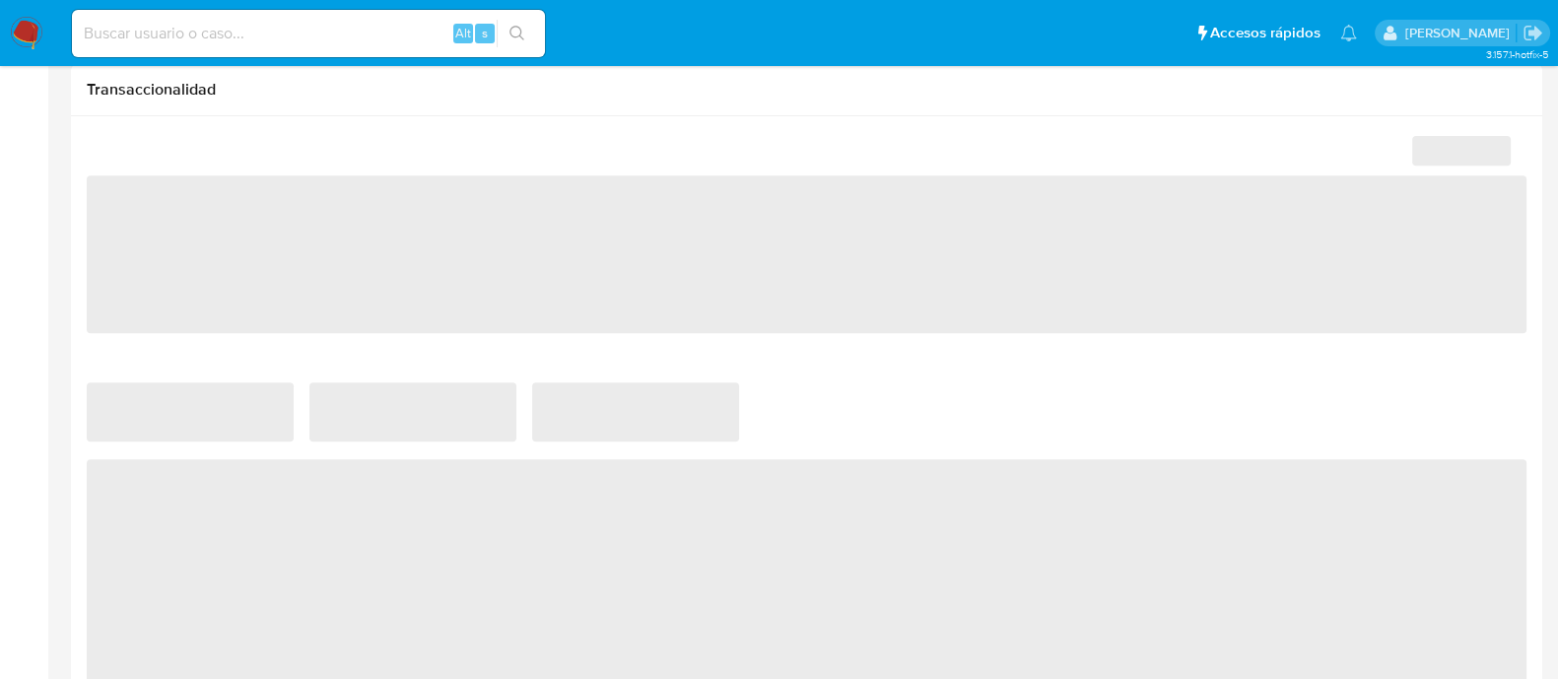
scroll to position [1084, 0]
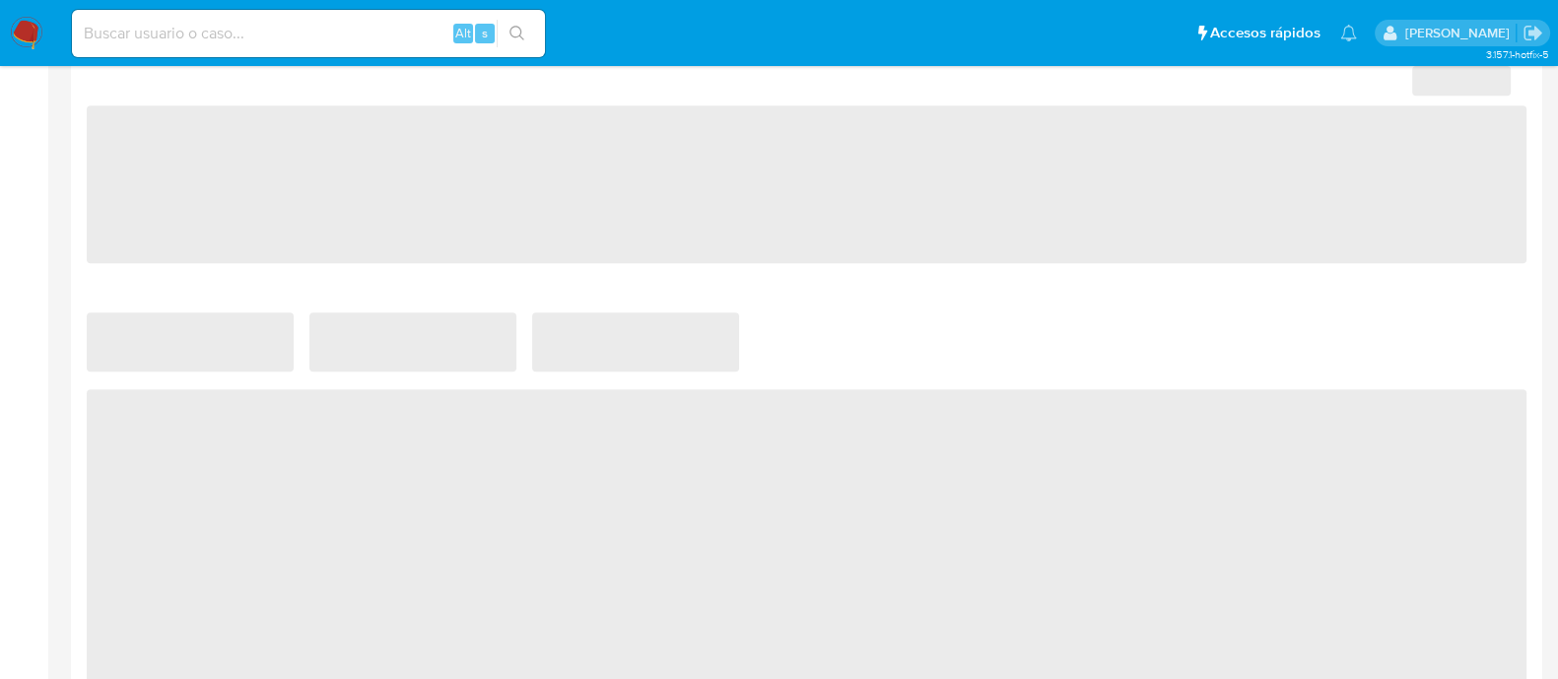
select select "10"
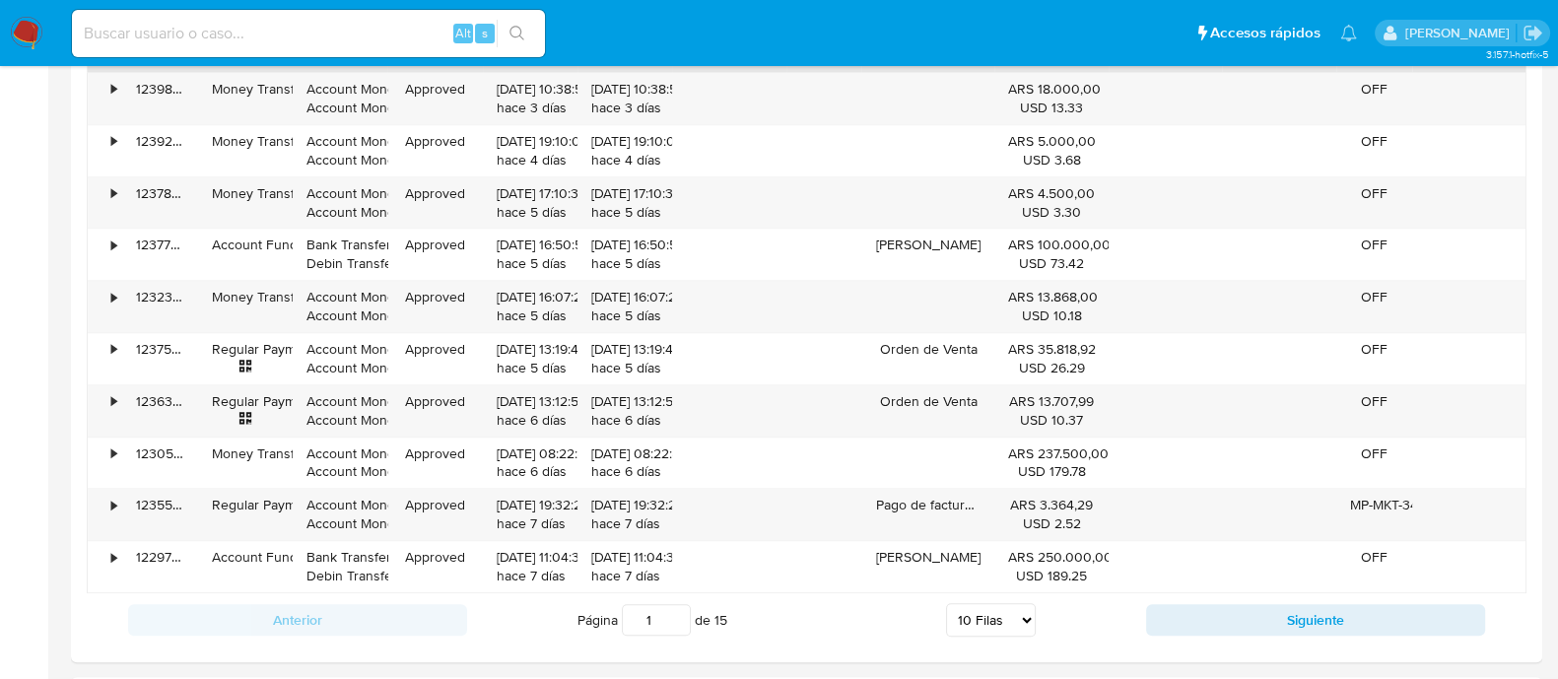
scroll to position [2041, 0]
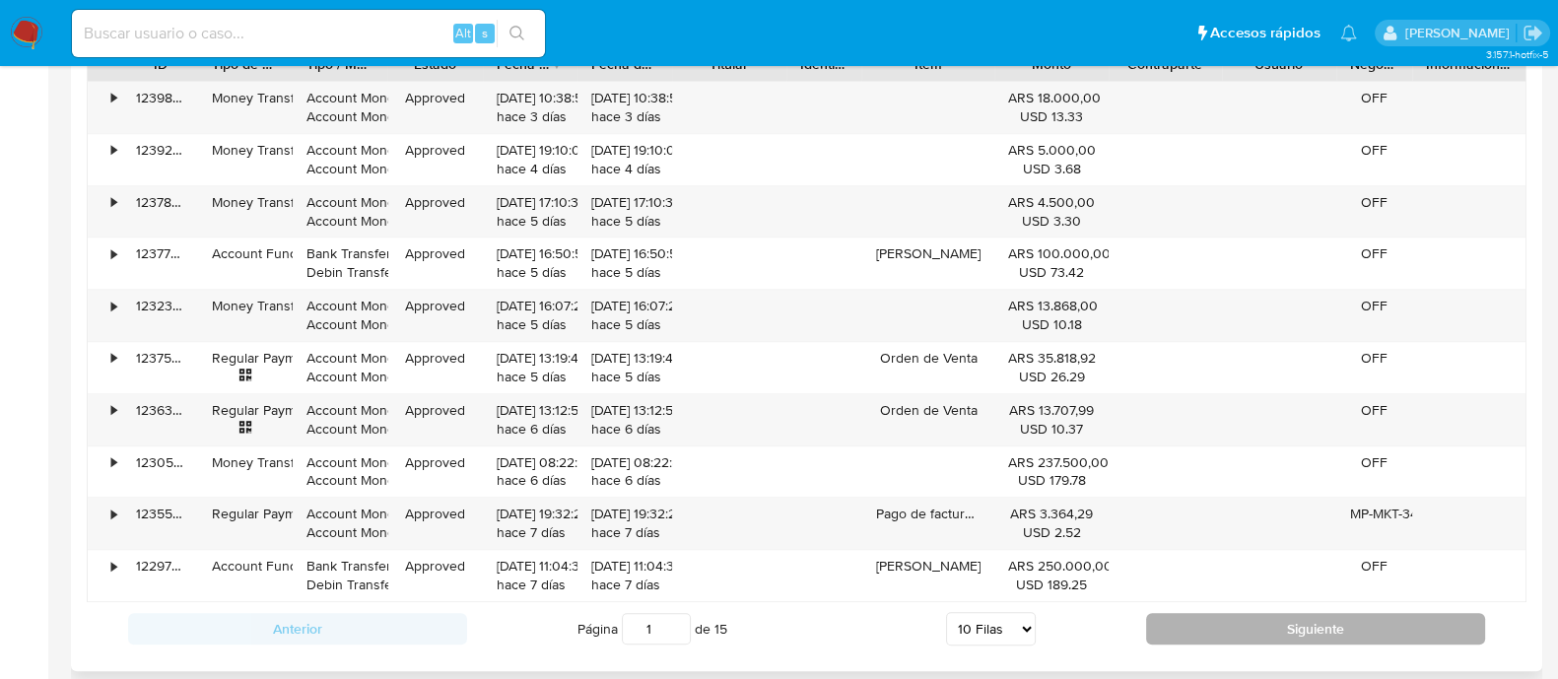
click at [1399, 633] on button "Siguiente" at bounding box center [1315, 629] width 339 height 32
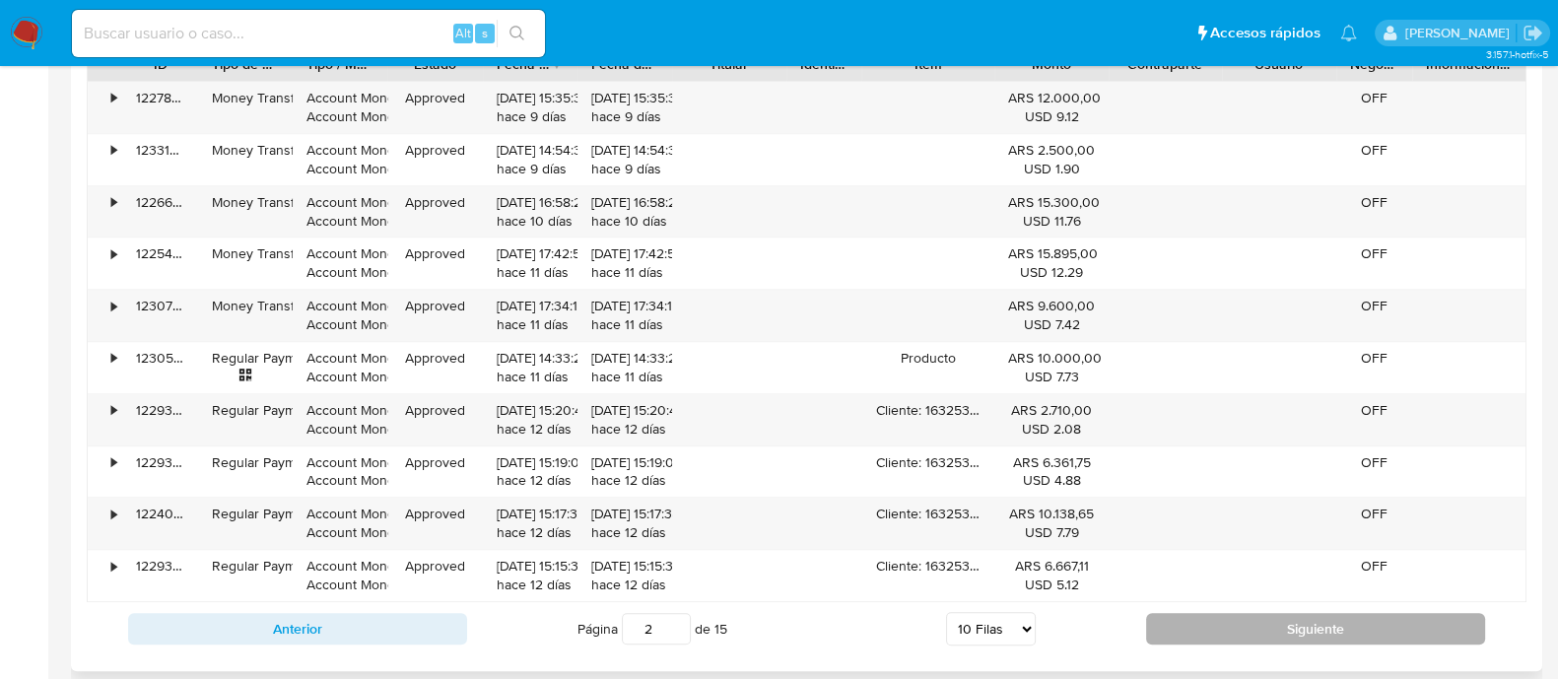
click at [1399, 633] on button "Siguiente" at bounding box center [1315, 629] width 339 height 32
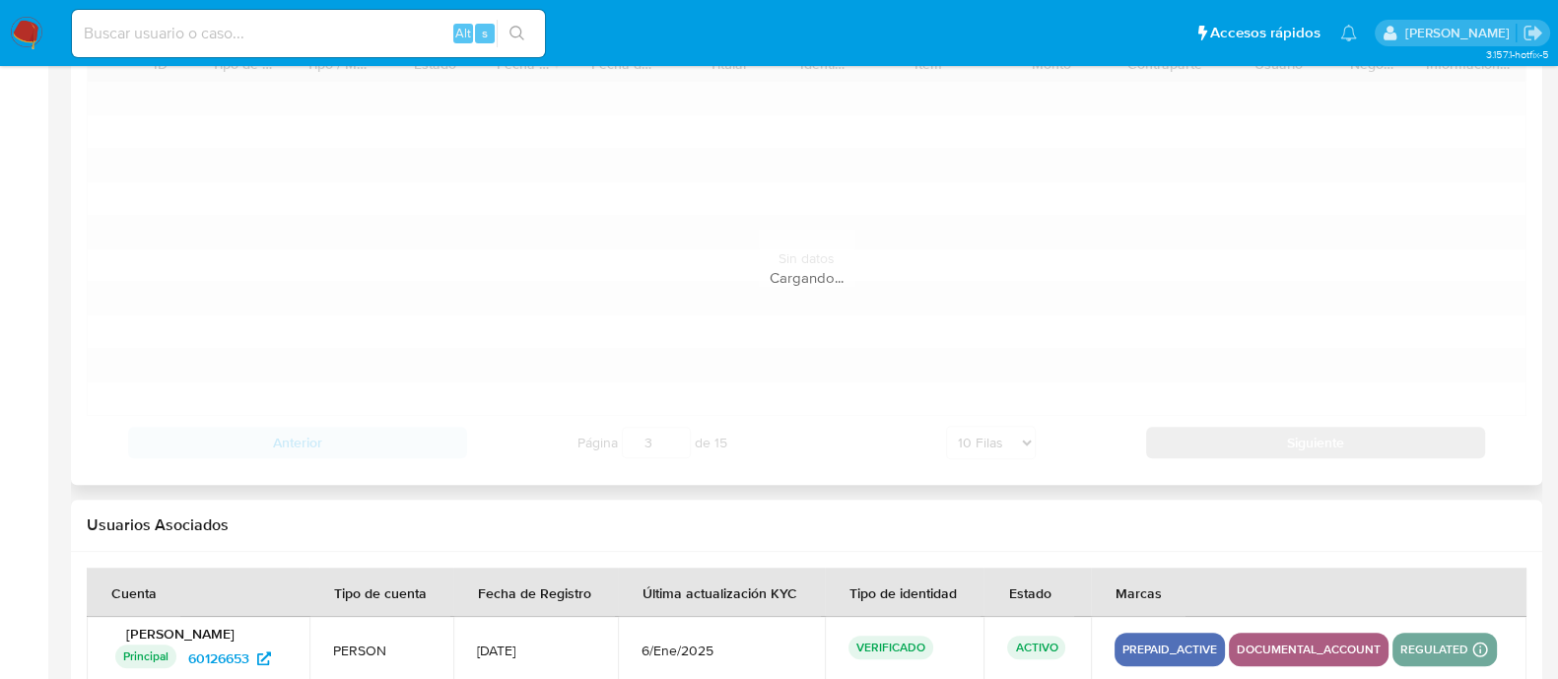
click at [1399, 633] on p "regulated Detalle MLA UIF COMPLIES LEGACY Mark Id MLA_UIF Compliant is_complian…" at bounding box center [1445, 650] width 104 height 34
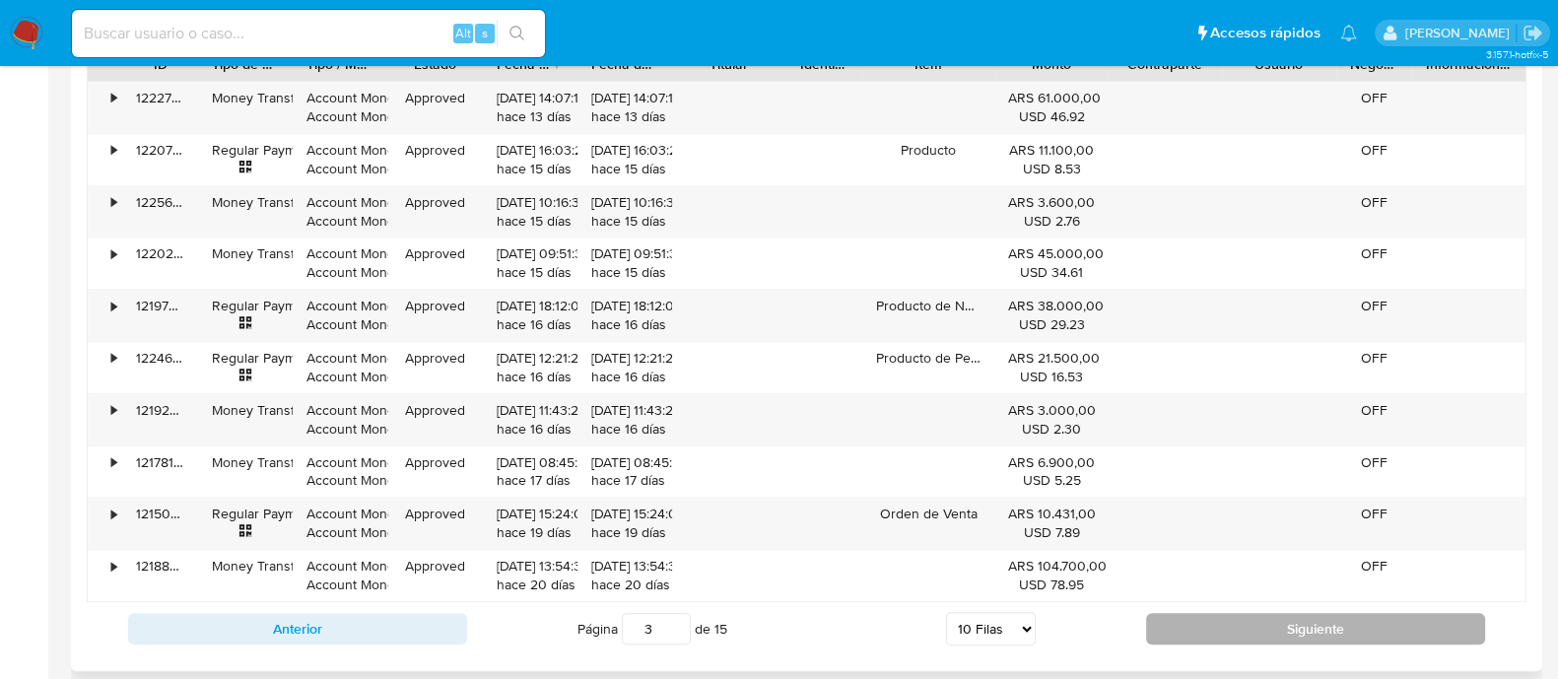
click at [1414, 619] on button "Siguiente" at bounding box center [1315, 629] width 339 height 32
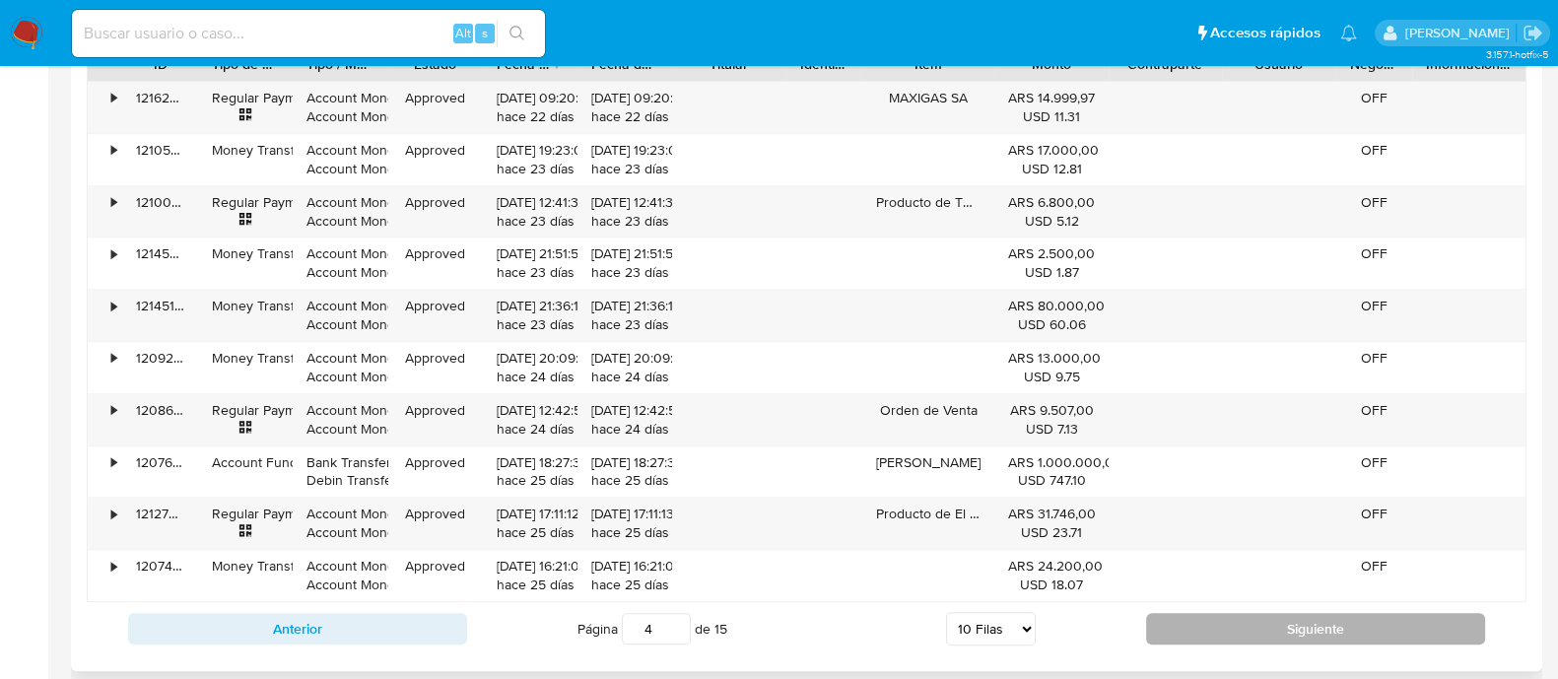
click at [1414, 619] on button "Siguiente" at bounding box center [1315, 629] width 339 height 32
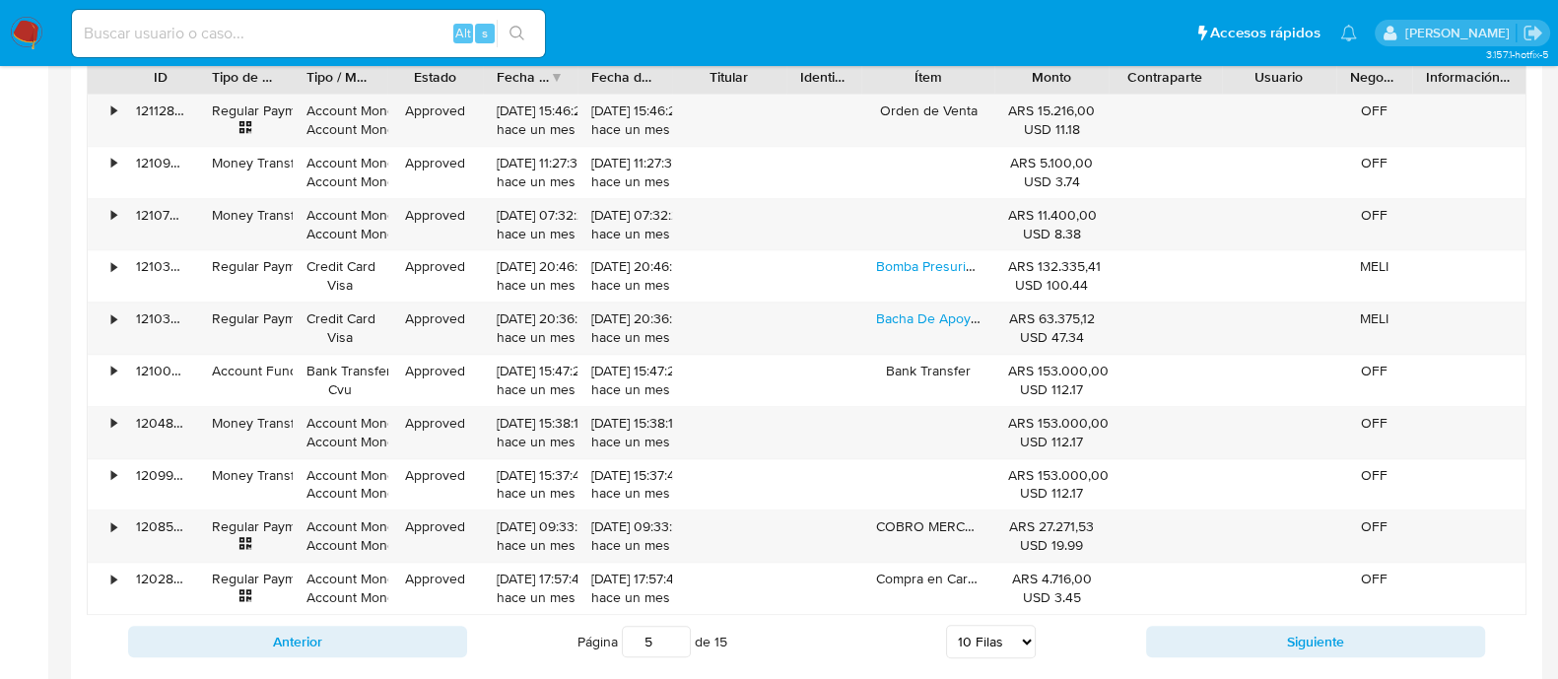
scroll to position [2047, 0]
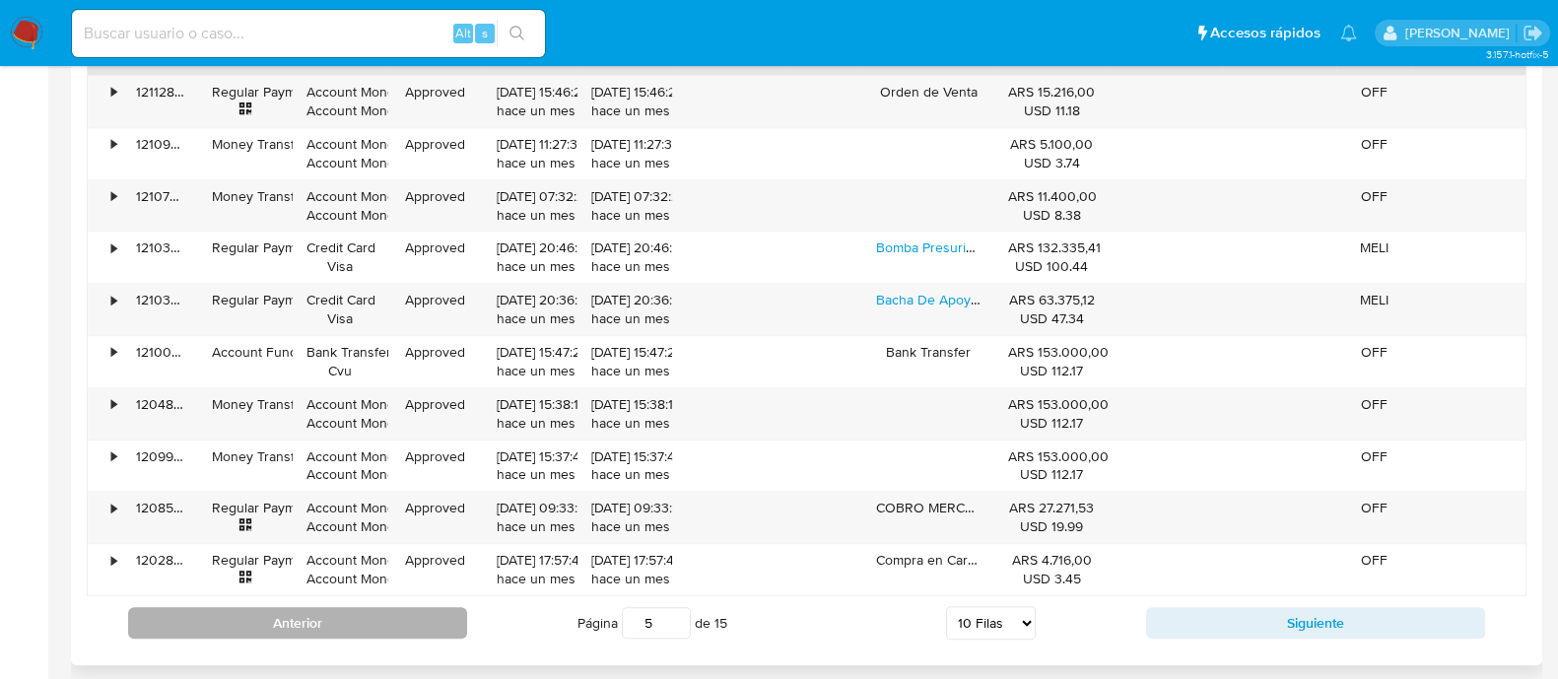
click at [379, 607] on button "Anterior" at bounding box center [297, 623] width 339 height 32
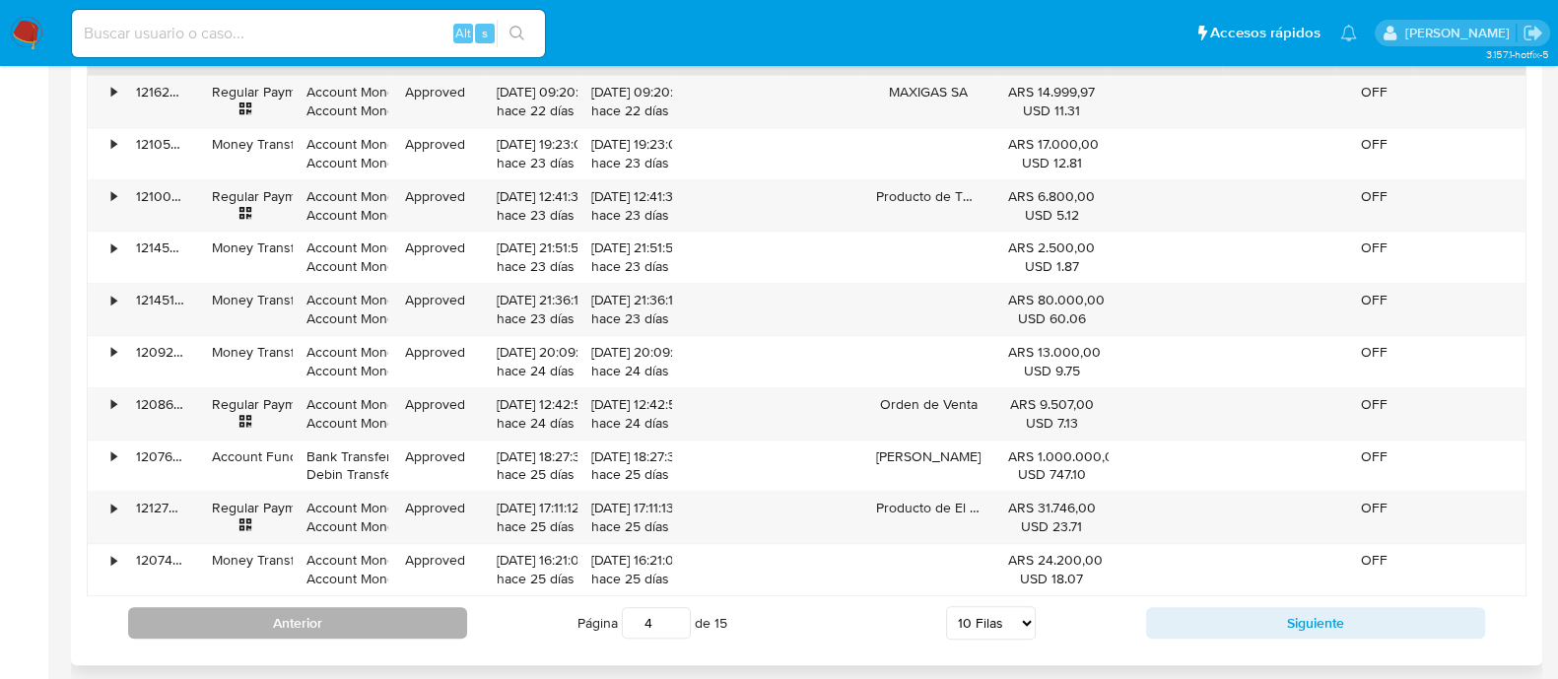
click at [445, 616] on button "Anterior" at bounding box center [297, 623] width 339 height 32
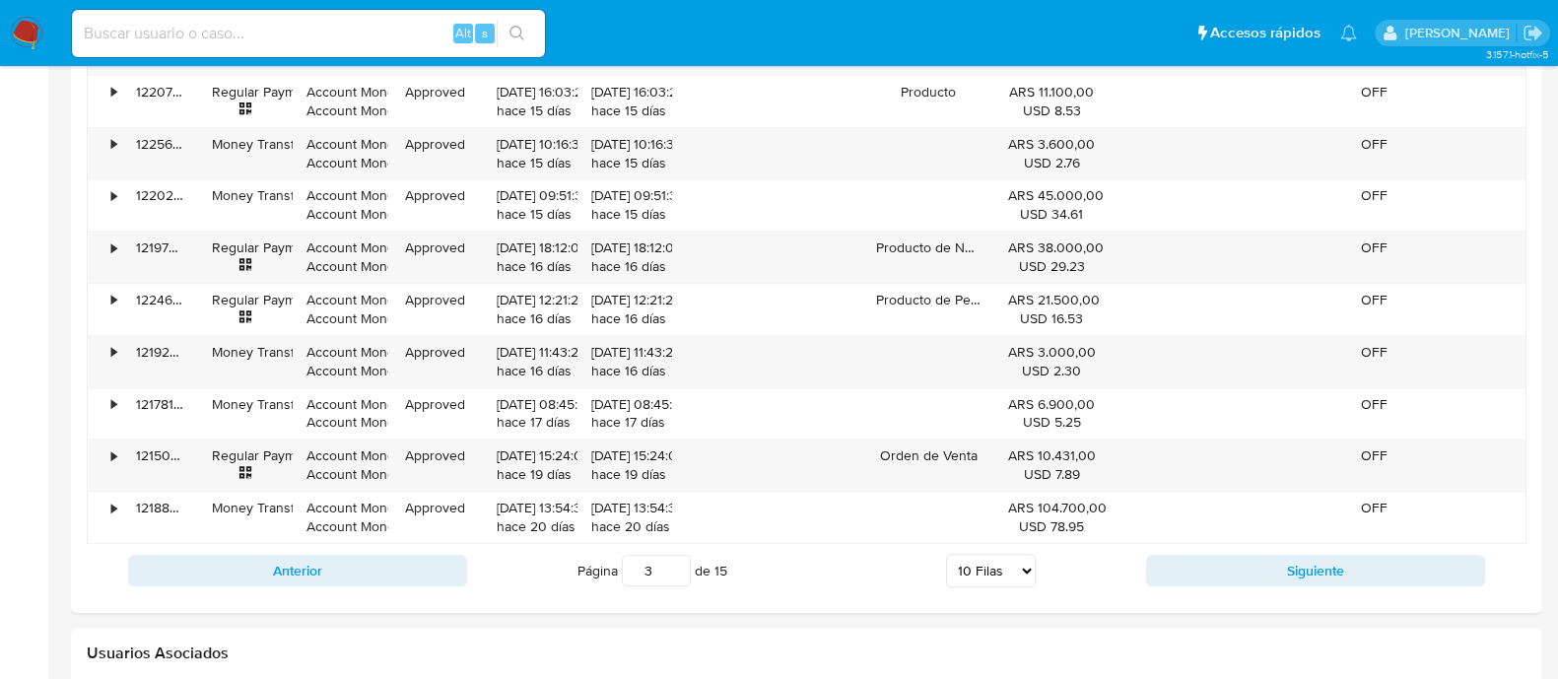
scroll to position [2057, 0]
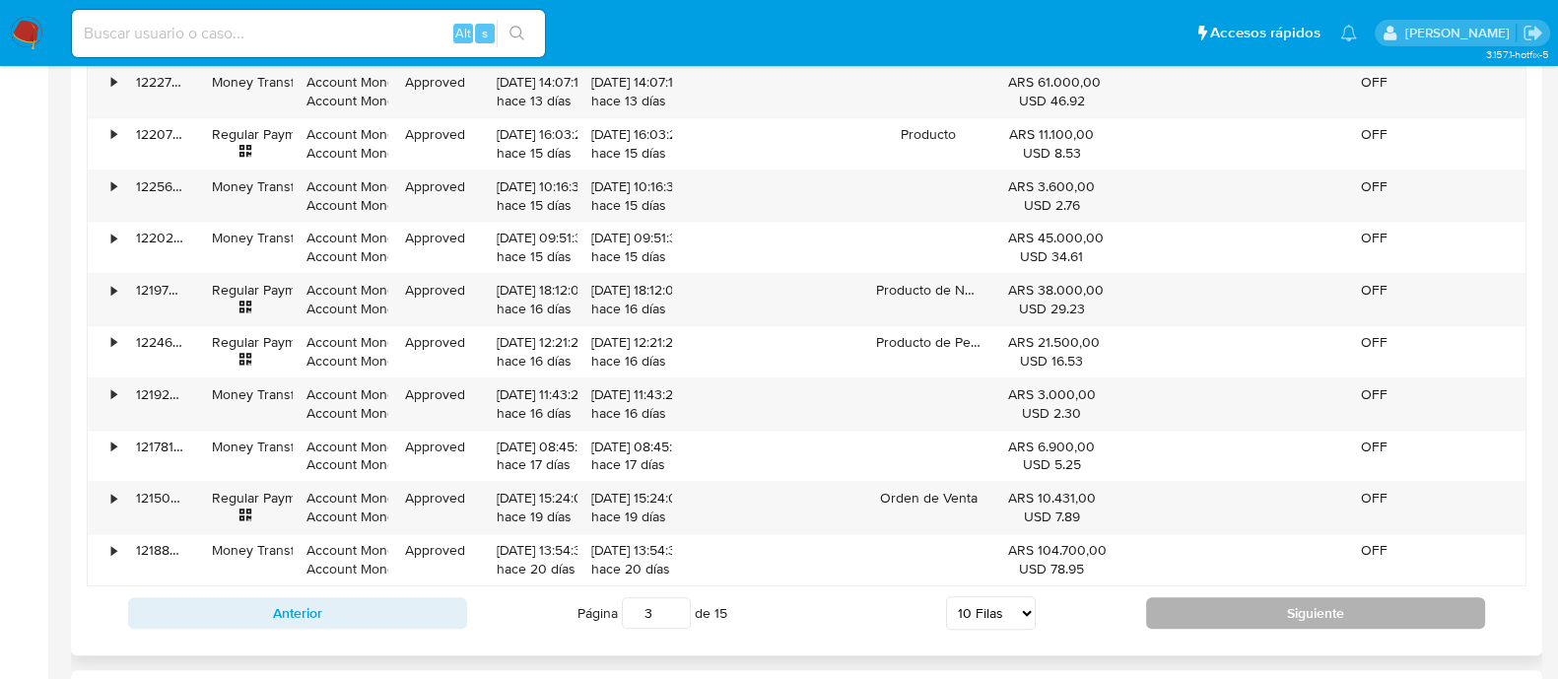
click at [1343, 613] on button "Siguiente" at bounding box center [1315, 613] width 339 height 32
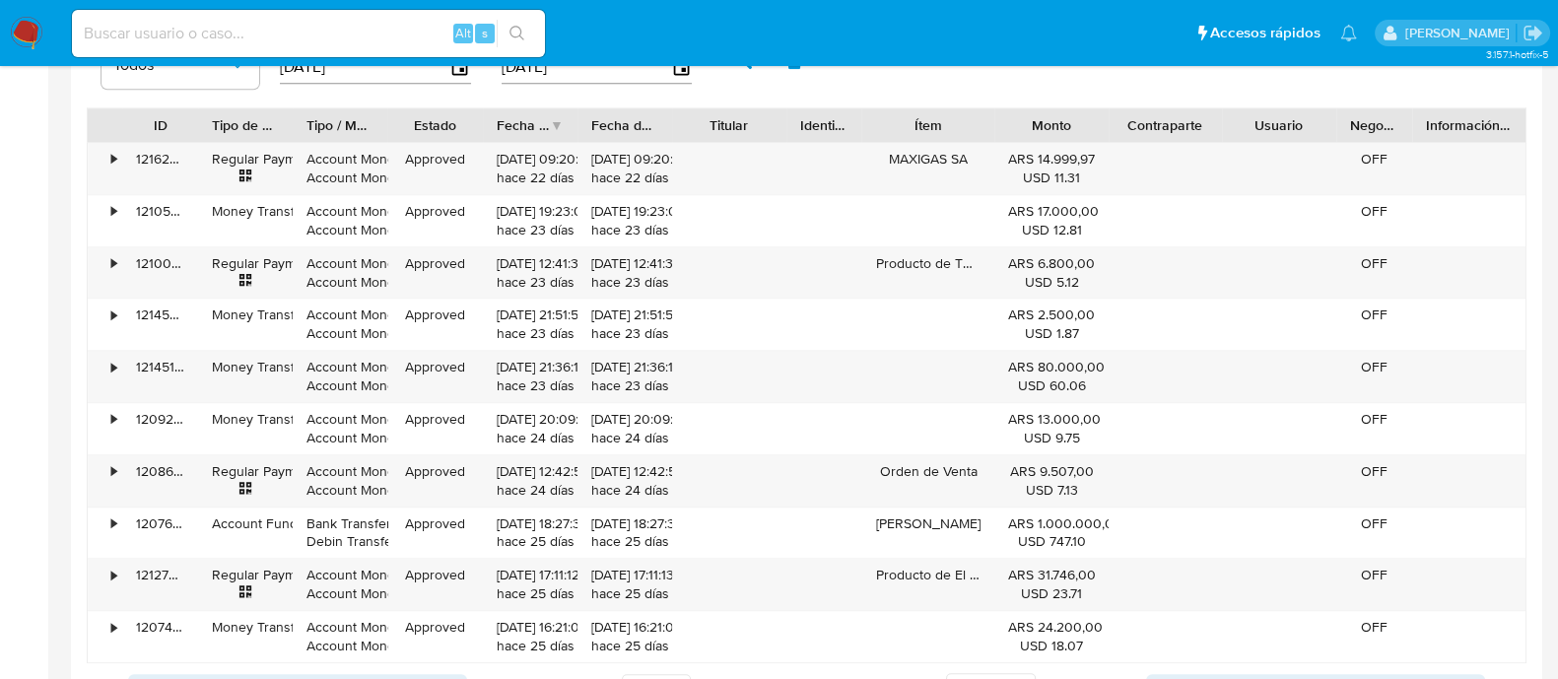
scroll to position [2095, 0]
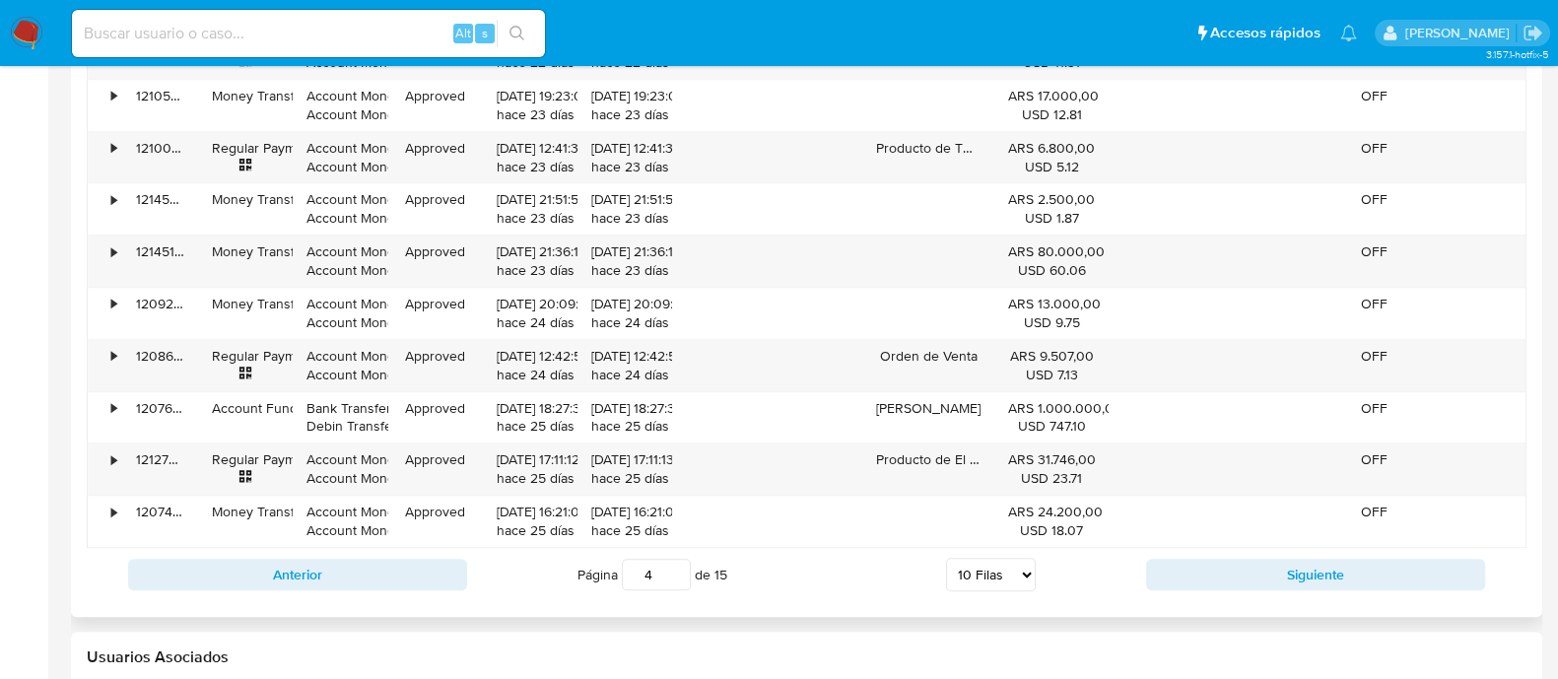
click at [1365, 588] on div "Anterior Página 4 de 15 5 Filas 10 Filas 20 Filas 25 Filas 50 Filas 100 Filas S…" at bounding box center [807, 574] width 1440 height 53
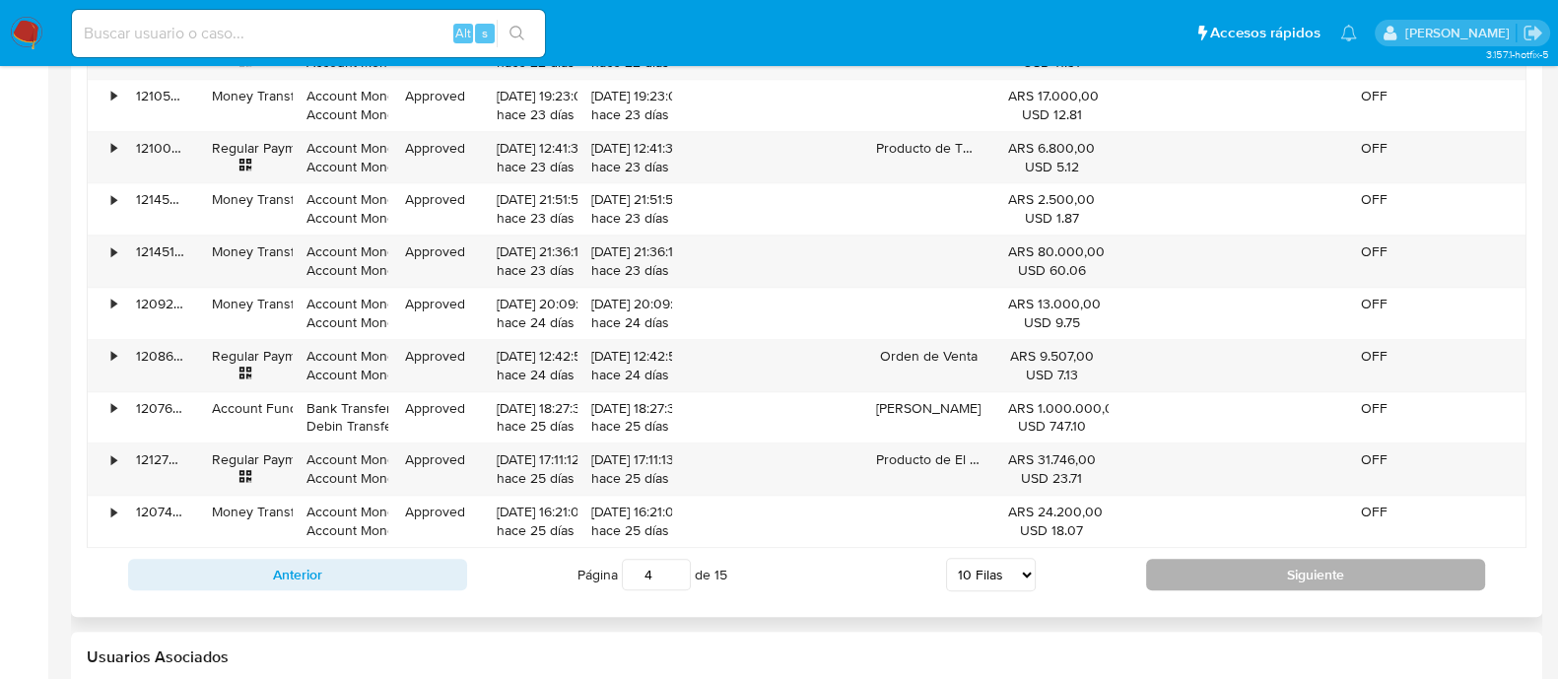
click at [1380, 578] on button "Siguiente" at bounding box center [1315, 575] width 339 height 32
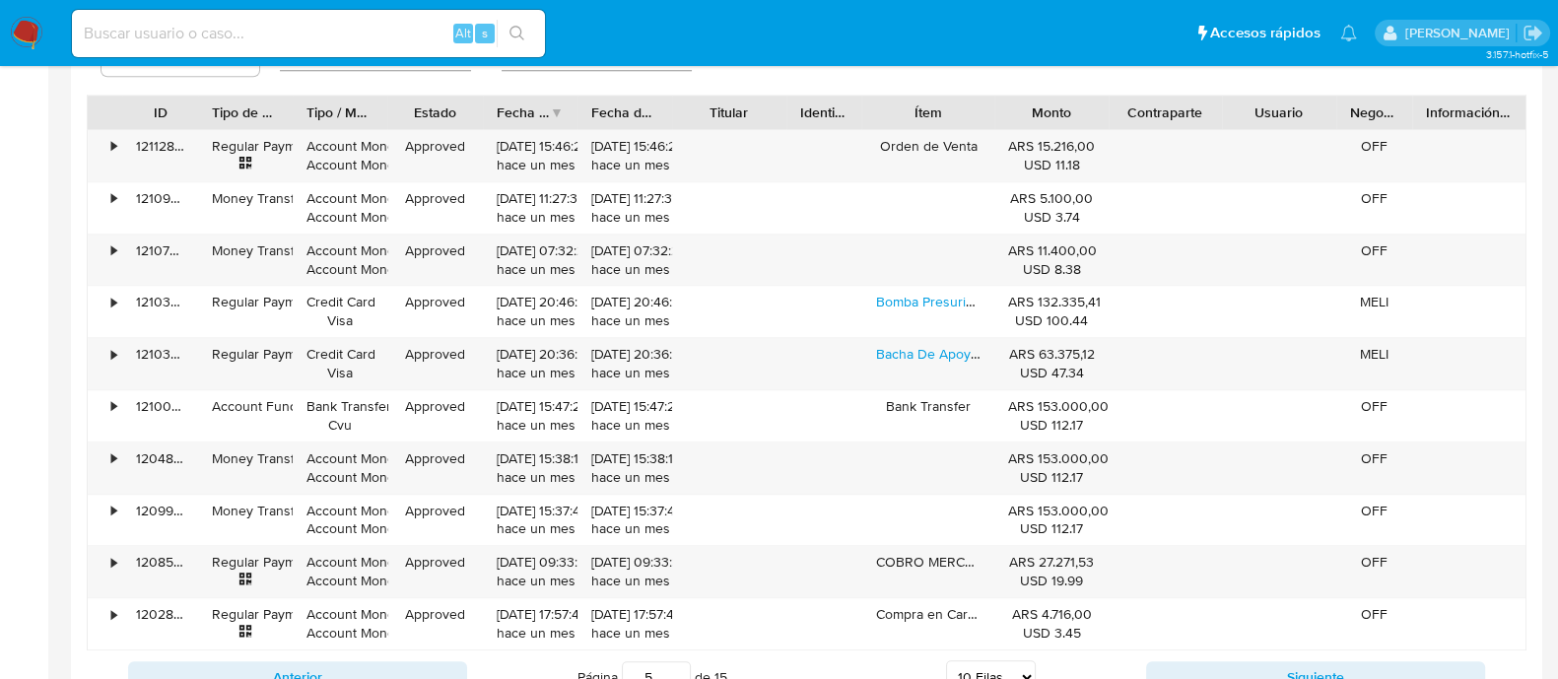
scroll to position [2047, 0]
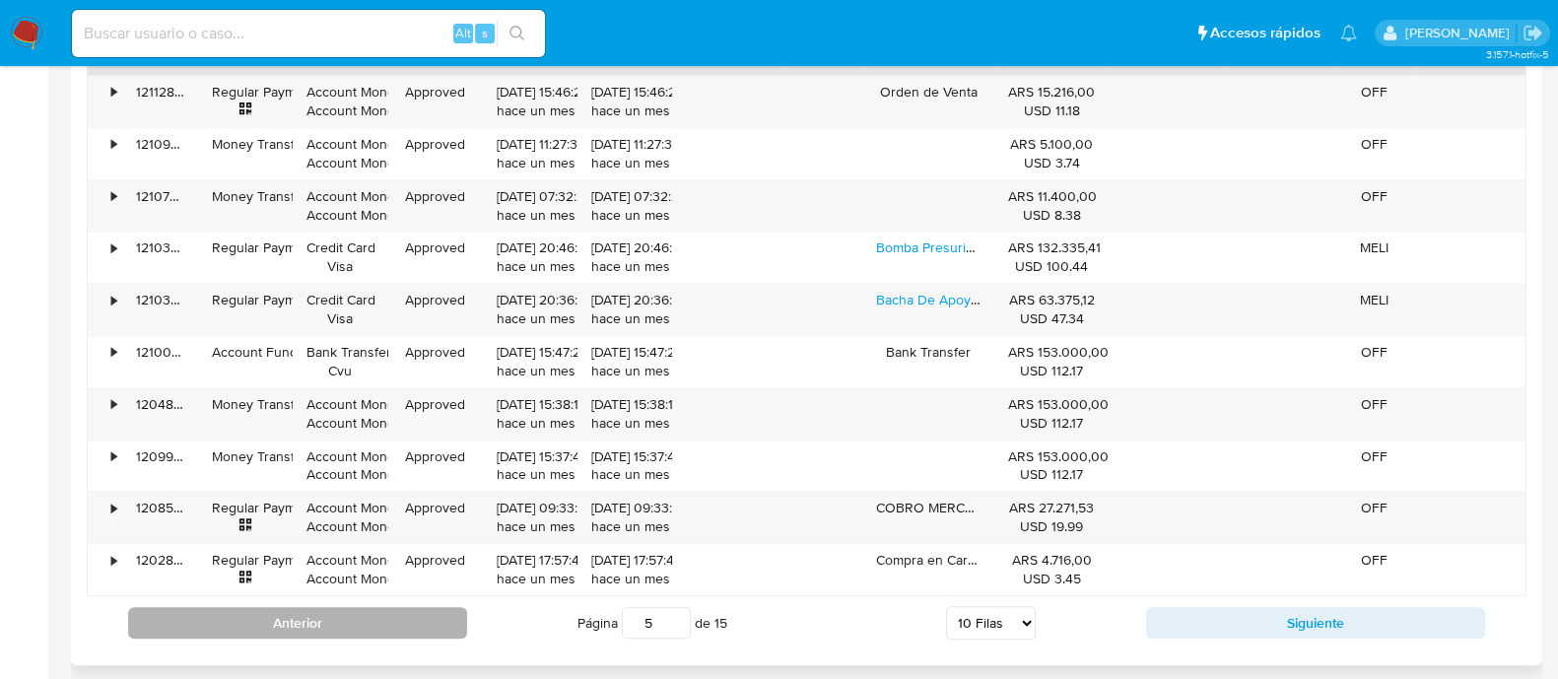
click at [426, 617] on button "Anterior" at bounding box center [297, 623] width 339 height 32
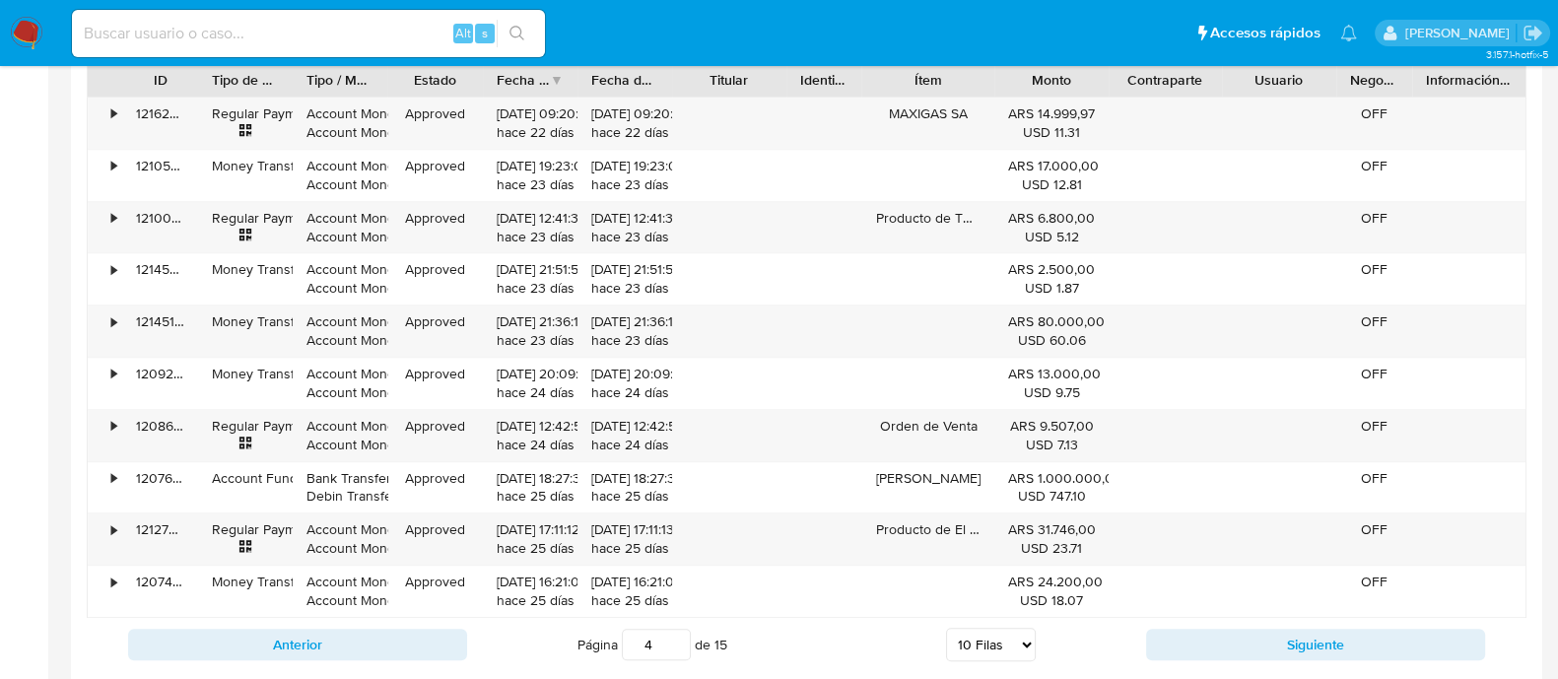
scroll to position [2033, 0]
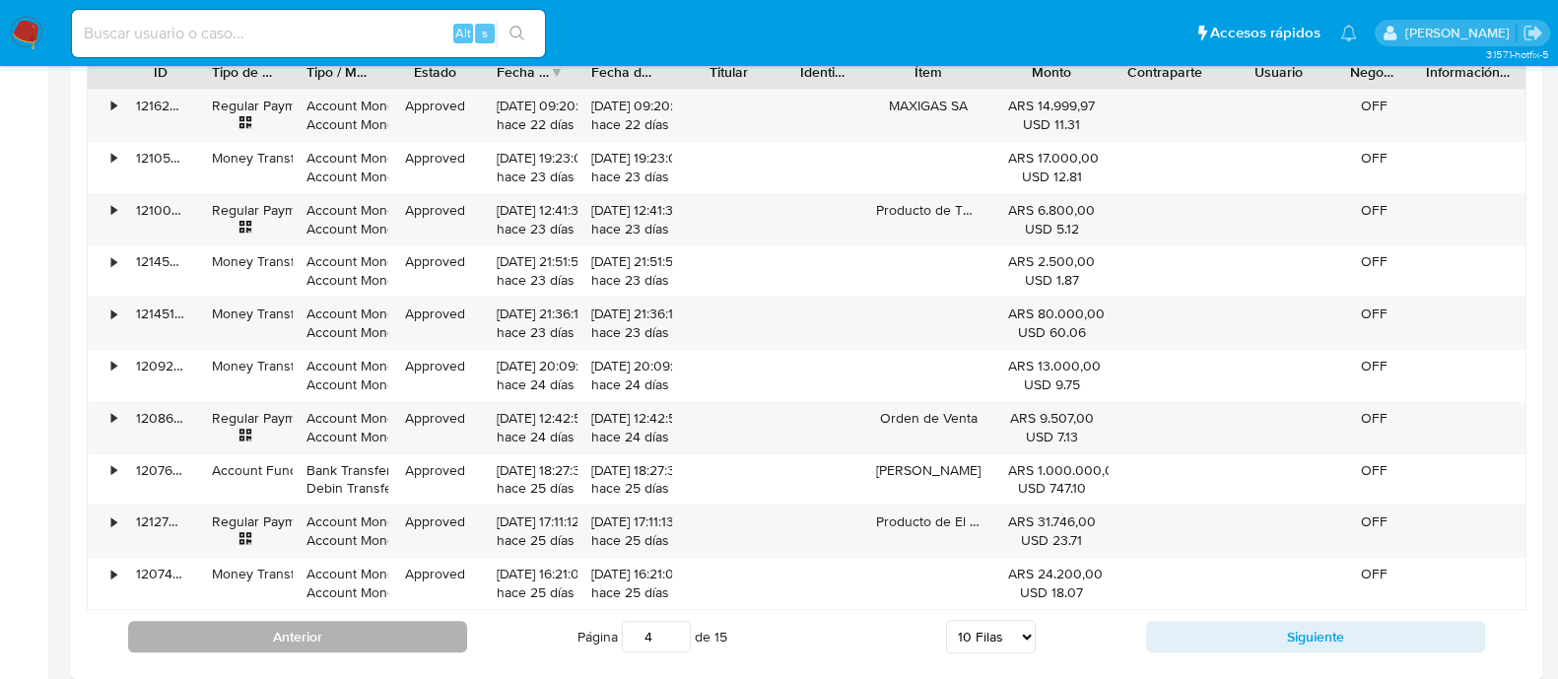
click at [310, 639] on button "Anterior" at bounding box center [297, 637] width 339 height 32
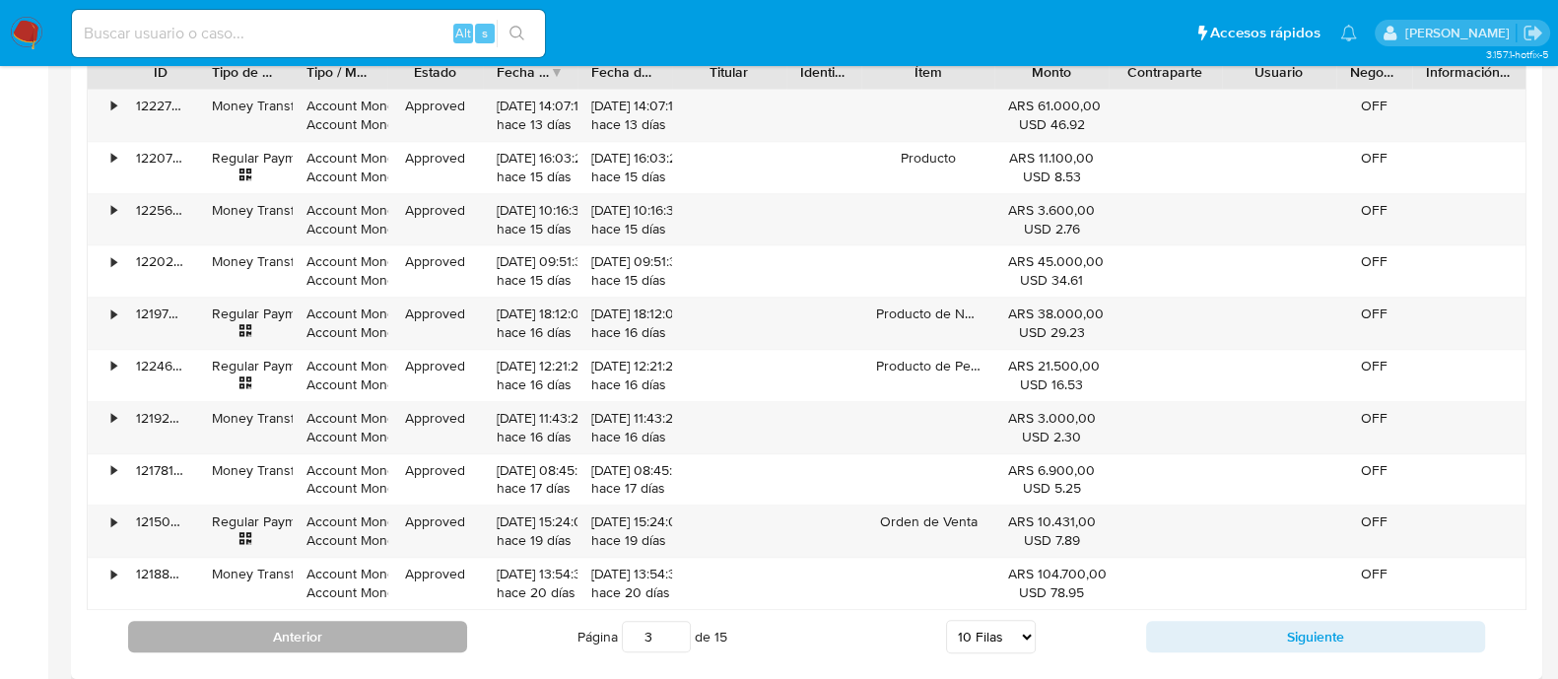
click at [310, 639] on button "Anterior" at bounding box center [297, 637] width 339 height 32
type input "1"
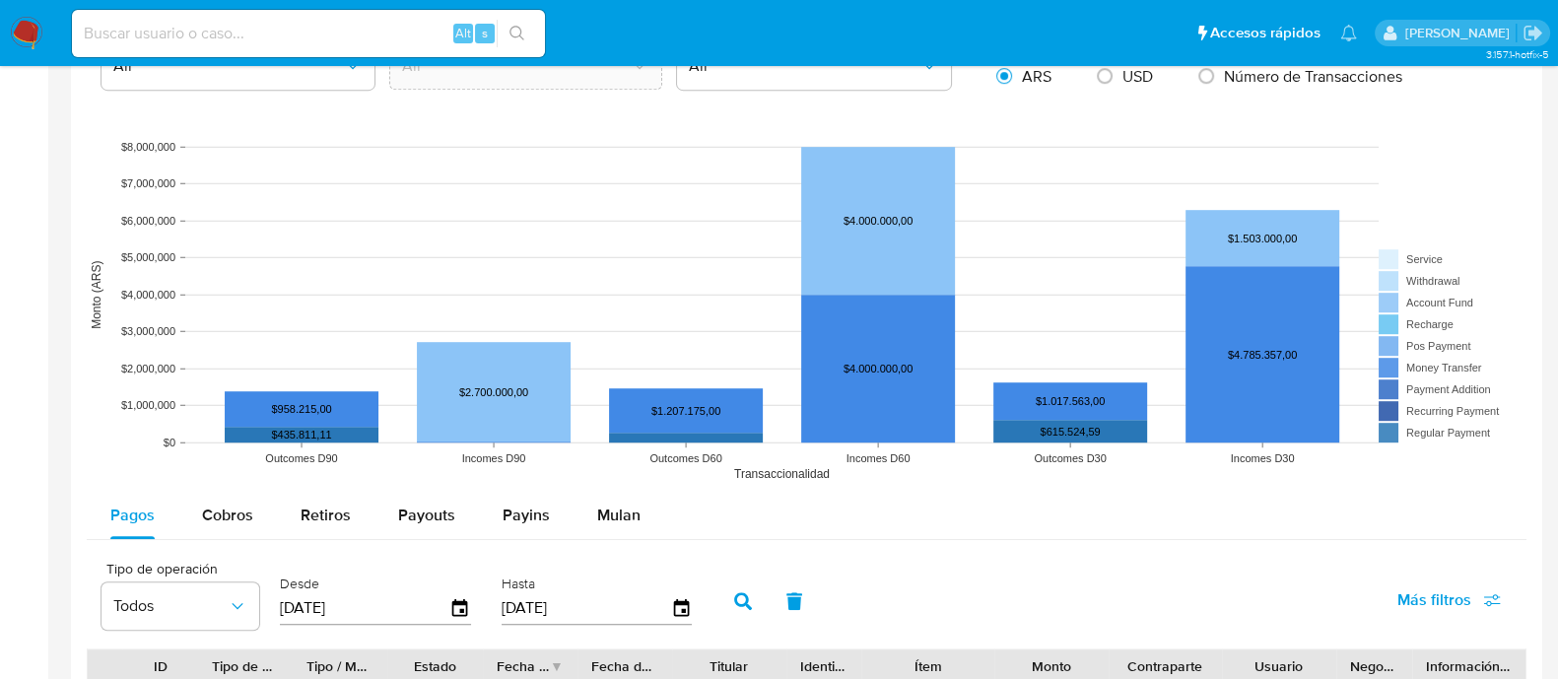
scroll to position [846, 0]
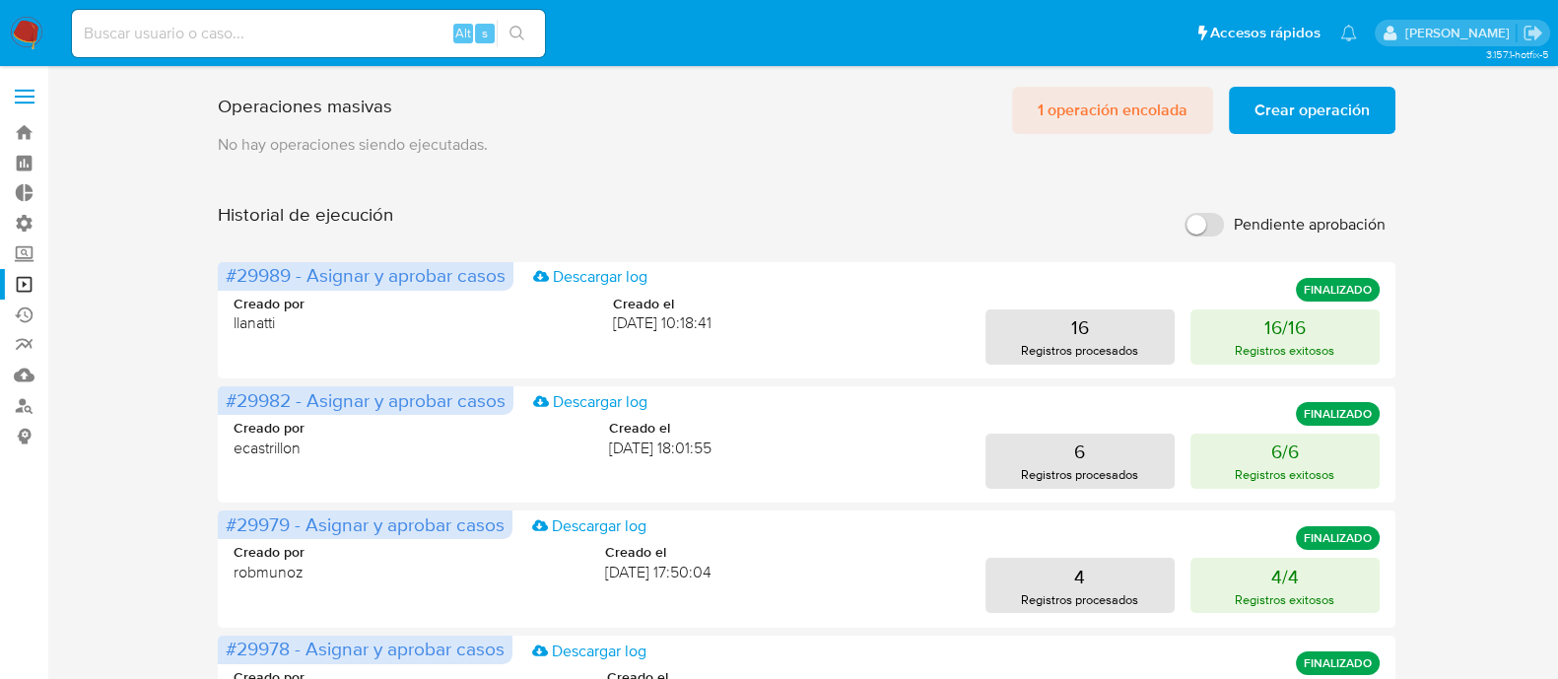
click at [1055, 116] on span "1 operación encolada" at bounding box center [1113, 110] width 150 height 43
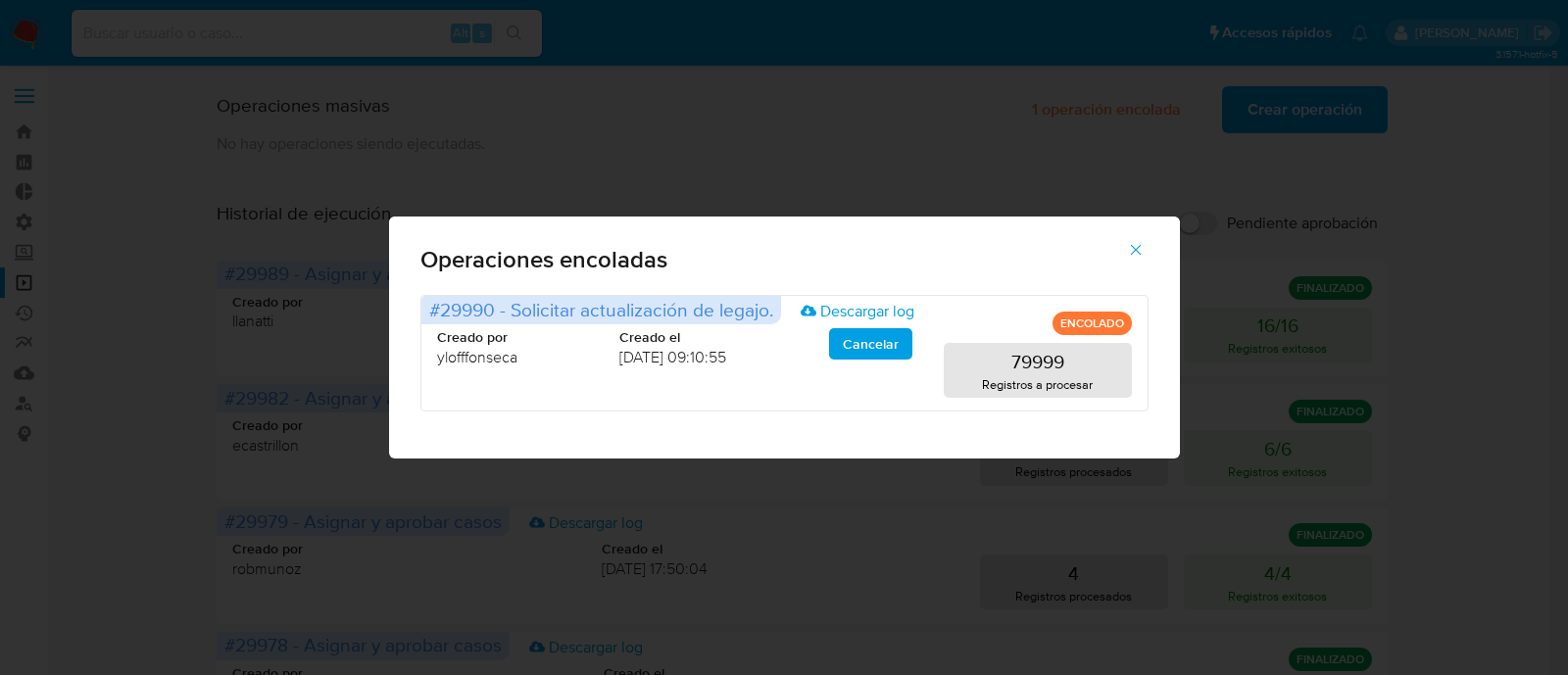
click at [1138, 246] on icon "button" at bounding box center [1134, 250] width 11 height 11
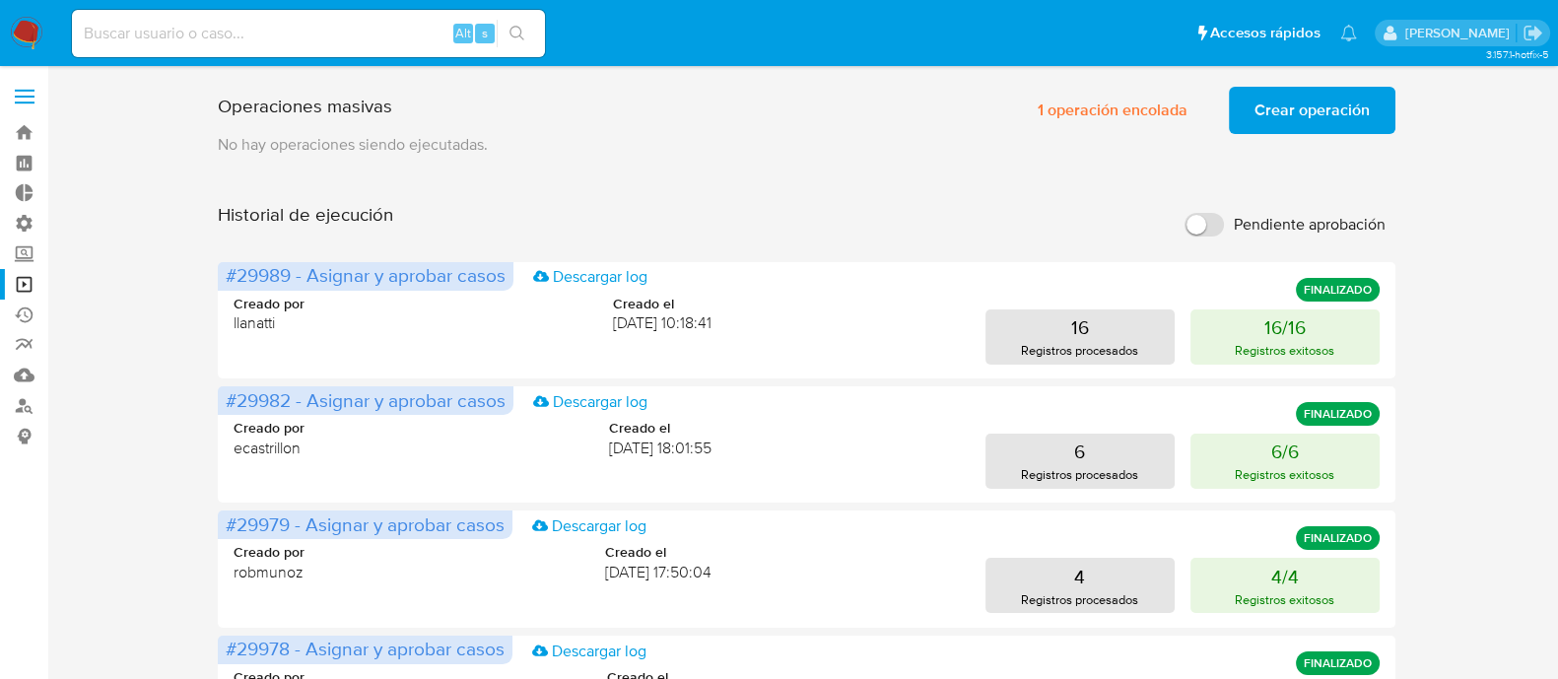
click at [1037, 243] on div "Historial de ejecución Pendiente aprobación" at bounding box center [806, 224] width 1177 height 43
